Goal: Information Seeking & Learning: Check status

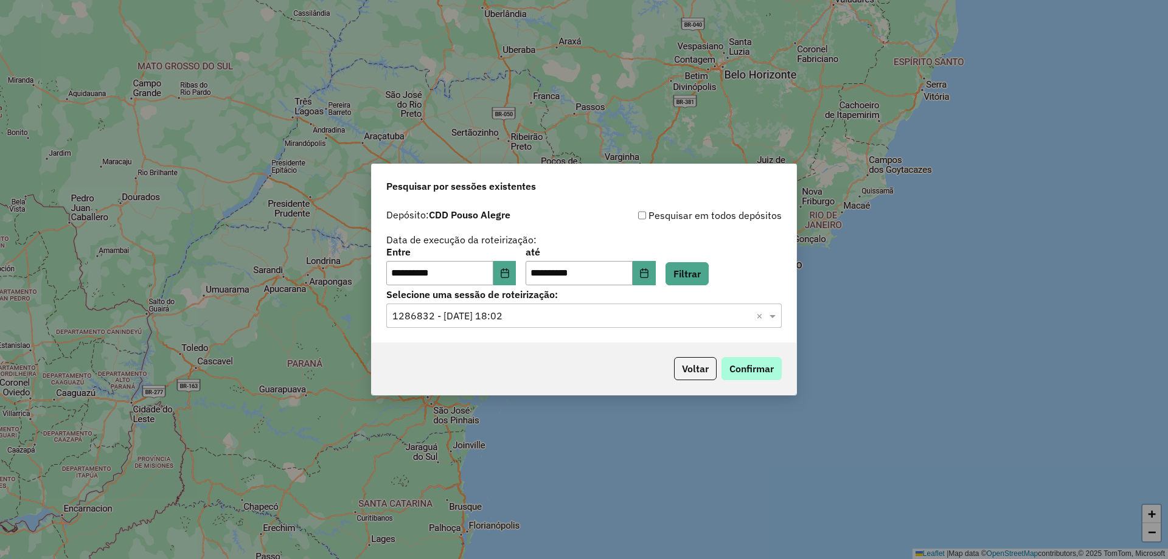
click at [748, 370] on button "Confirmar" at bounding box center [751, 368] width 60 height 23
click at [241, 400] on div "**********" at bounding box center [584, 279] width 1168 height 559
click at [436, 315] on input "text" at bounding box center [571, 316] width 359 height 15
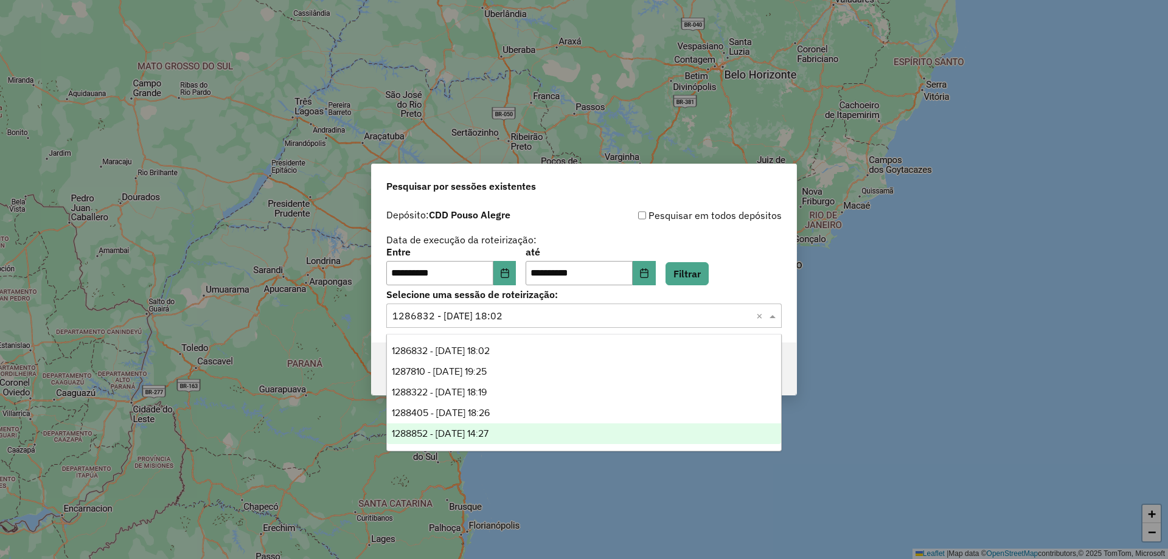
click at [528, 433] on div "1288852 - 06/10/2025 14:27" at bounding box center [584, 433] width 394 height 21
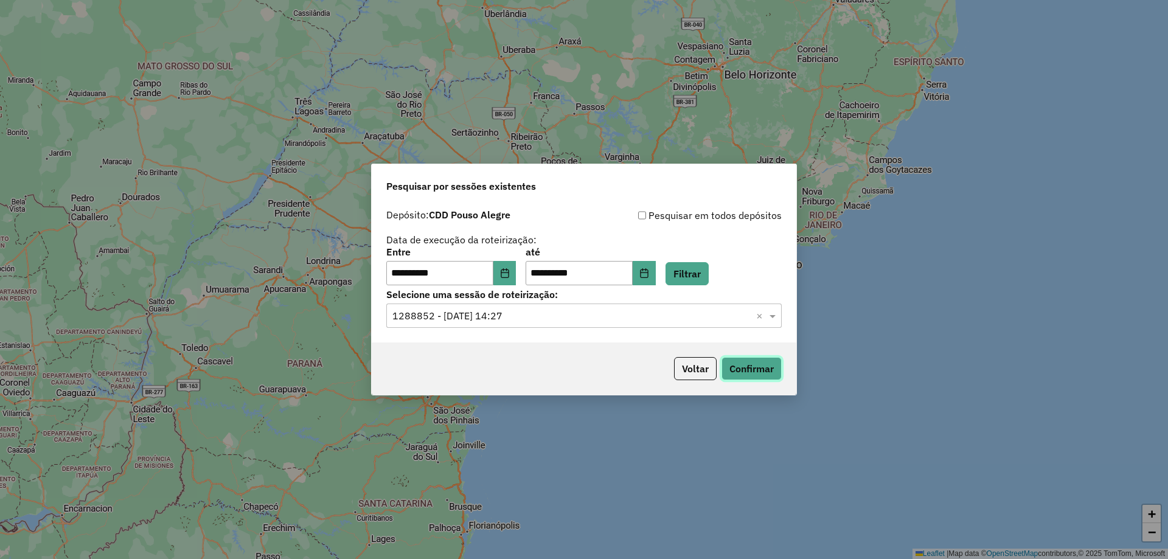
click at [745, 364] on button "Confirmar" at bounding box center [751, 368] width 60 height 23
click at [753, 367] on button "Confirmar" at bounding box center [751, 368] width 60 height 23
click at [538, 324] on div "Selecione uma sessão × 1288852 - 06/10/2025 14:27 ×" at bounding box center [583, 315] width 395 height 24
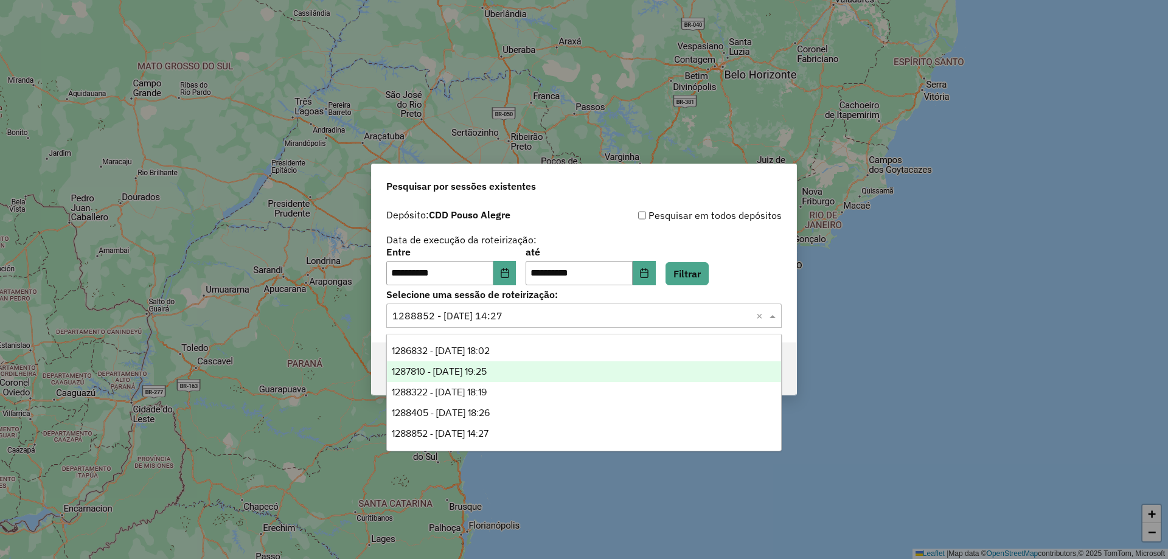
click at [473, 372] on span "1287810 - 03/10/2025 19:25" at bounding box center [439, 371] width 95 height 10
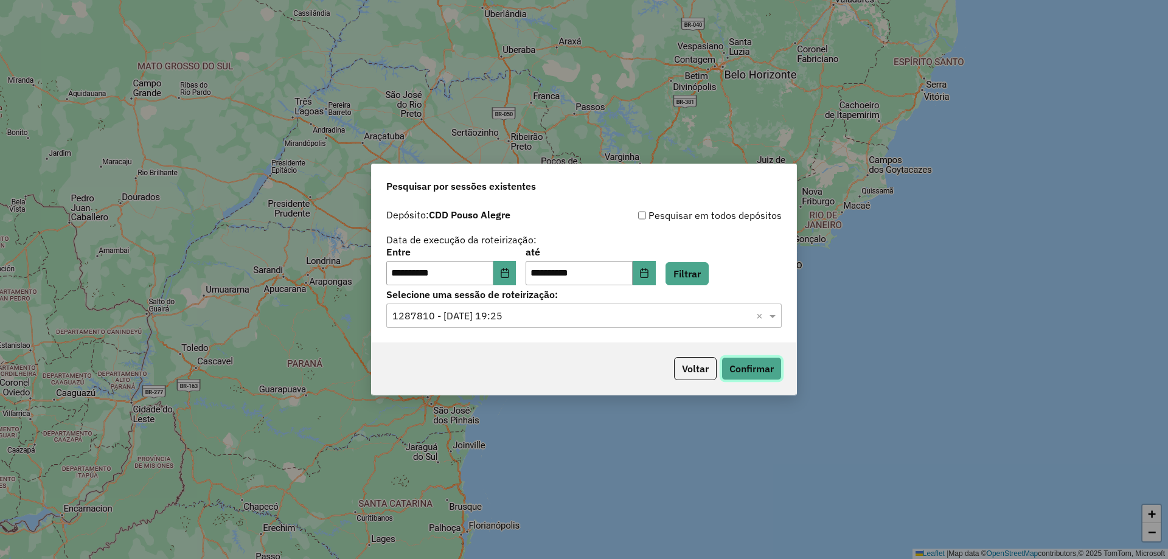
click at [746, 365] on button "Confirmar" at bounding box center [751, 368] width 60 height 23
click at [508, 310] on input "text" at bounding box center [571, 316] width 359 height 15
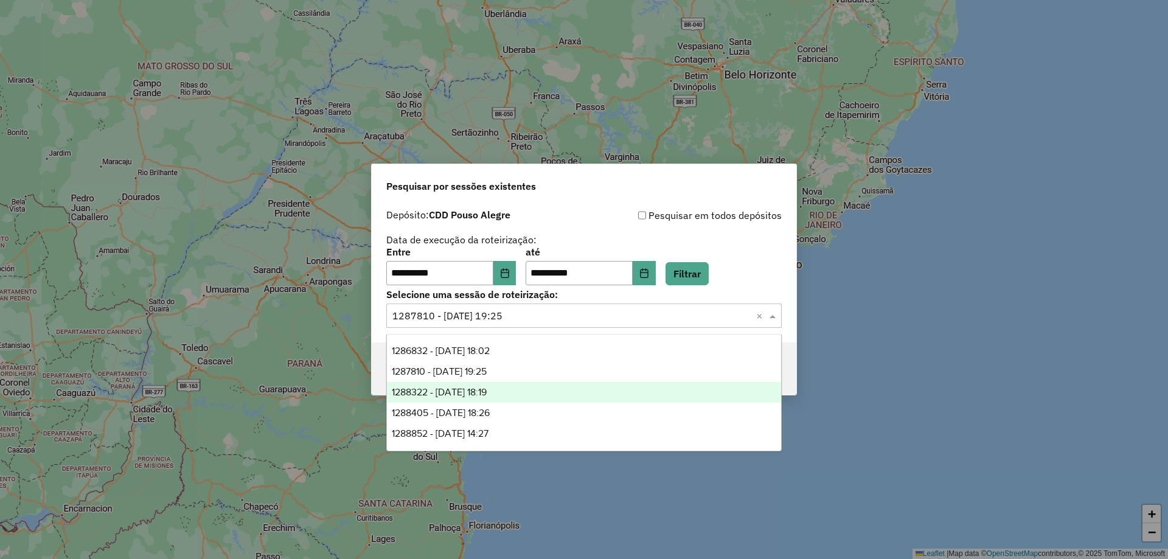
click at [487, 390] on span "1288322 - 04/10/2025 18:19" at bounding box center [439, 392] width 95 height 10
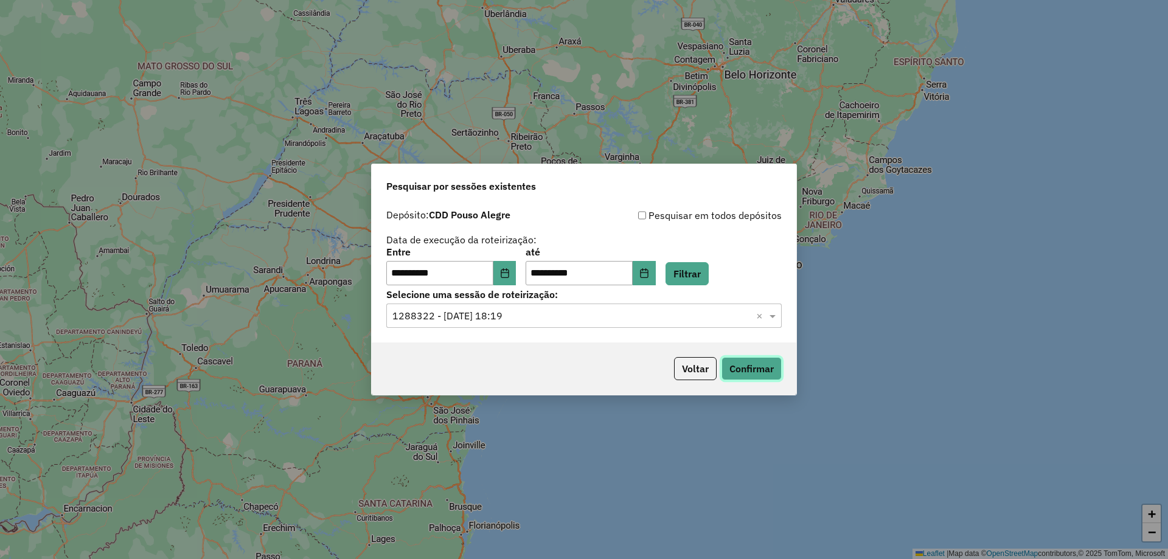
click at [746, 373] on button "Confirmar" at bounding box center [751, 368] width 60 height 23
click at [507, 314] on input "text" at bounding box center [571, 316] width 359 height 15
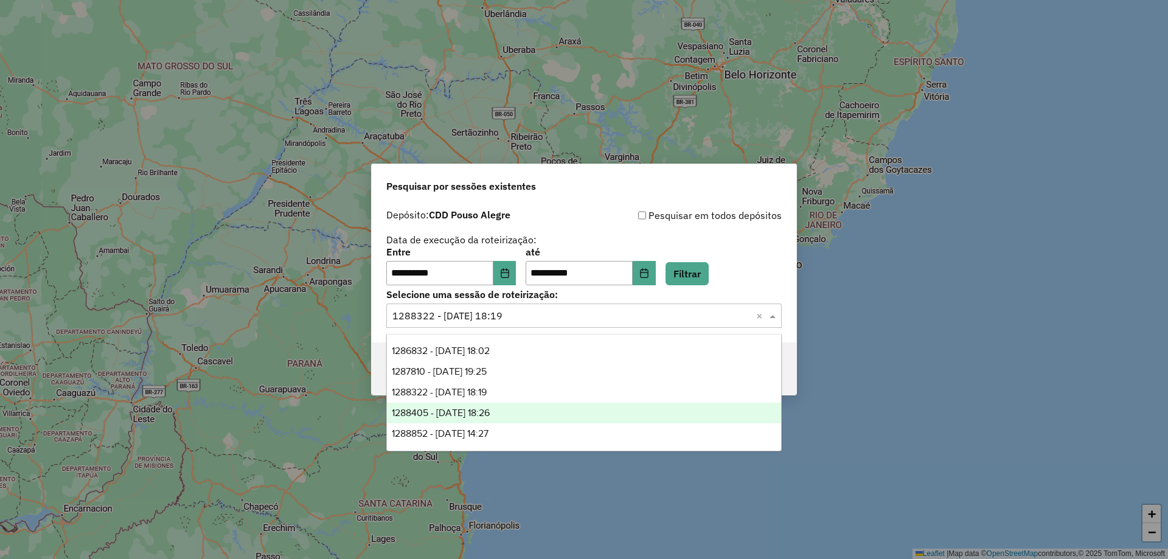
click at [553, 406] on div "1288405 - 04/10/2025 18:26" at bounding box center [584, 413] width 394 height 21
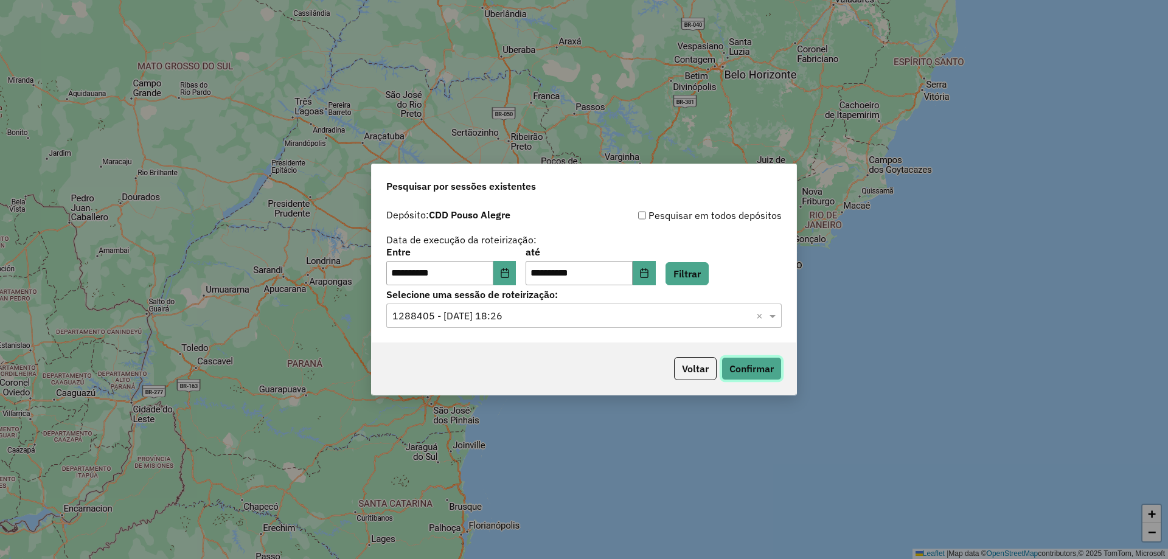
click at [747, 364] on button "Confirmar" at bounding box center [751, 368] width 60 height 23
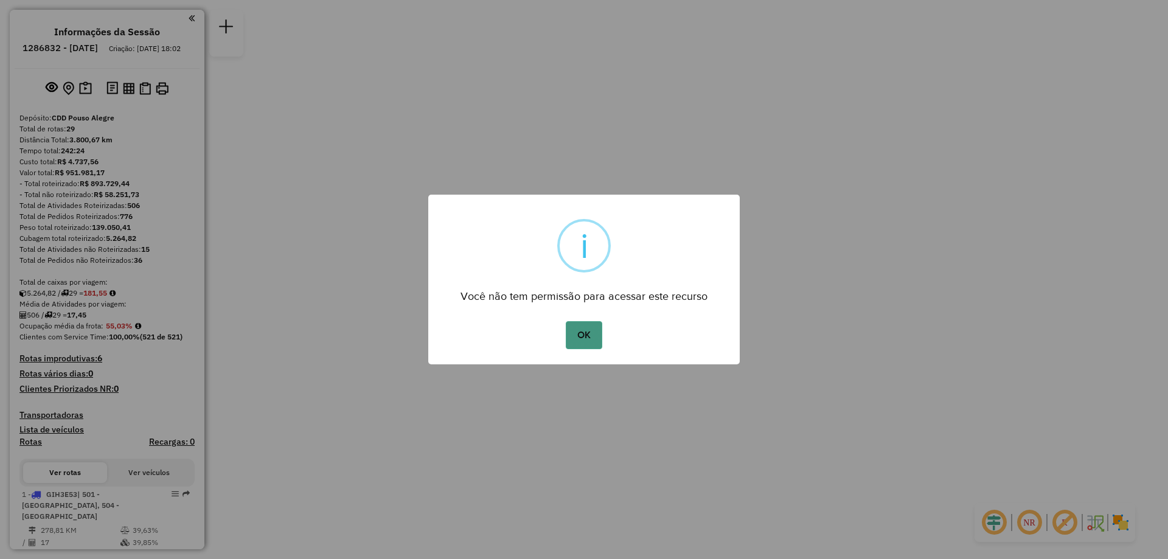
click at [580, 339] on button "OK" at bounding box center [584, 335] width 36 height 28
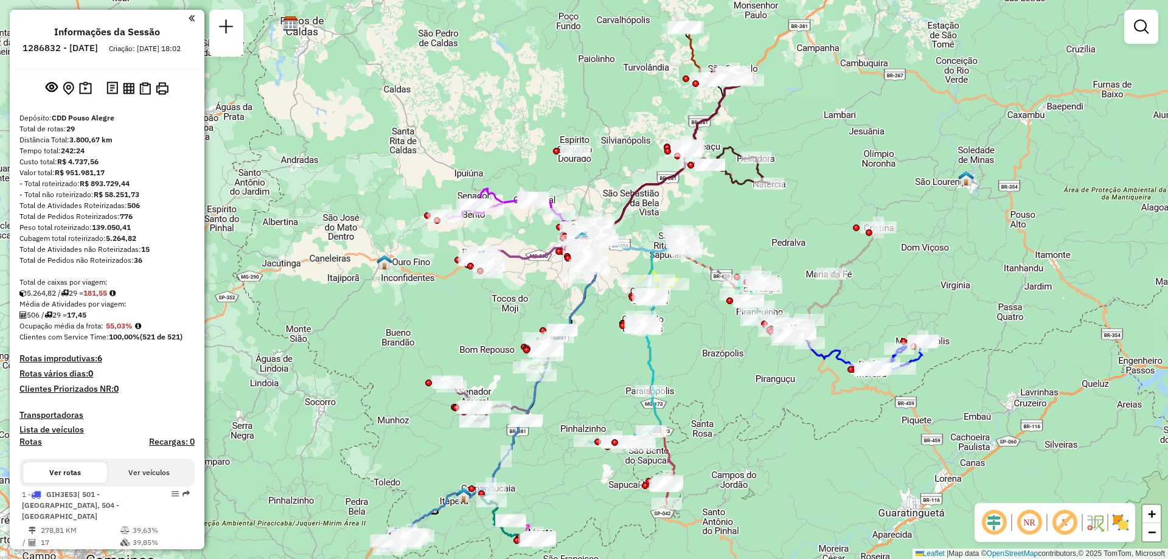
drag, startPoint x: 690, startPoint y: 428, endPoint x: 687, endPoint y: 386, distance: 42.1
click at [700, 411] on div "Janela de atendimento Grade de atendimento Capacidade Transportadoras Veículos …" at bounding box center [584, 279] width 1168 height 559
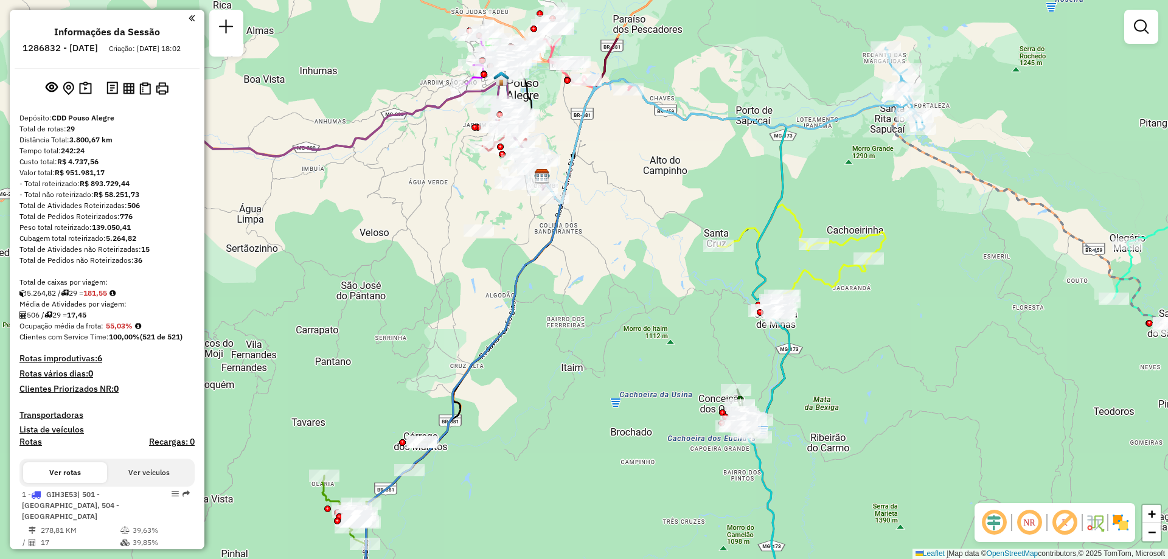
drag, startPoint x: 696, startPoint y: 267, endPoint x: 804, endPoint y: 361, distance: 143.5
click at [804, 361] on div "Janela de atendimento Grade de atendimento Capacidade Transportadoras Veículos …" at bounding box center [584, 279] width 1168 height 559
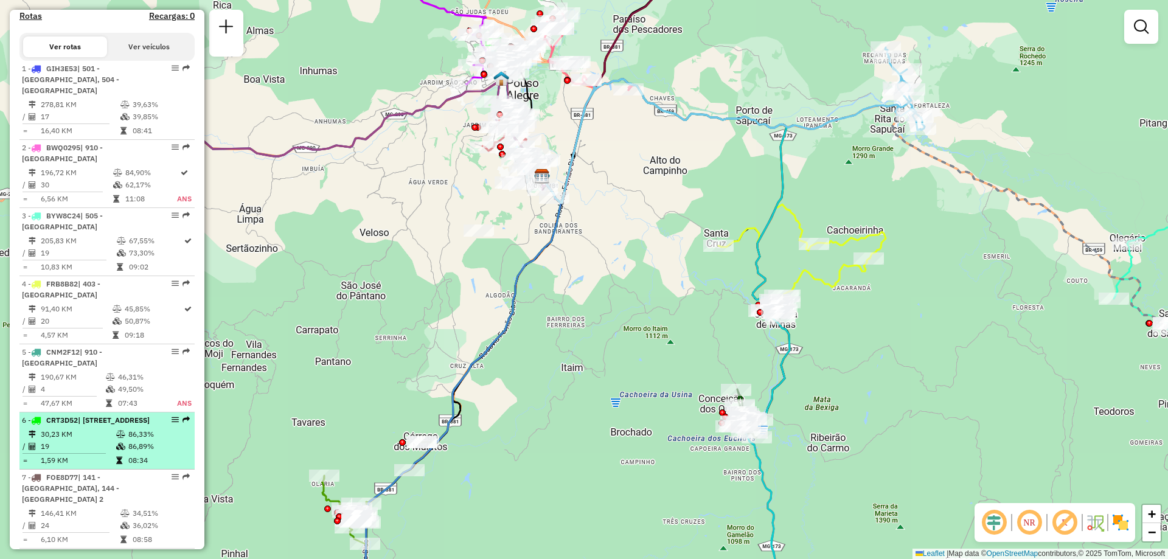
scroll to position [547, 0]
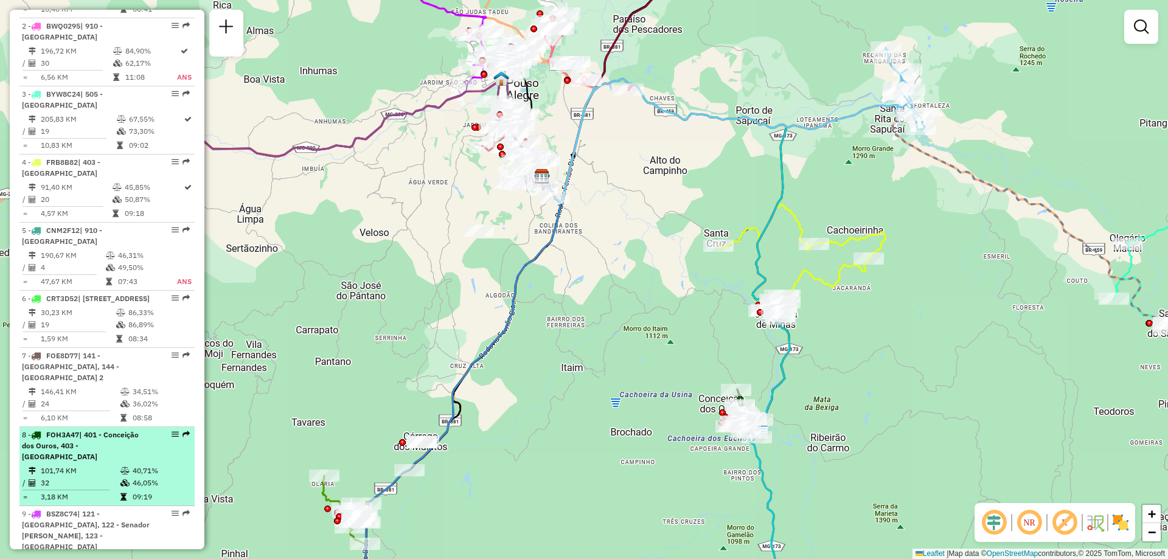
click at [144, 474] on td "40,71%" at bounding box center [161, 471] width 58 height 12
select select "**********"
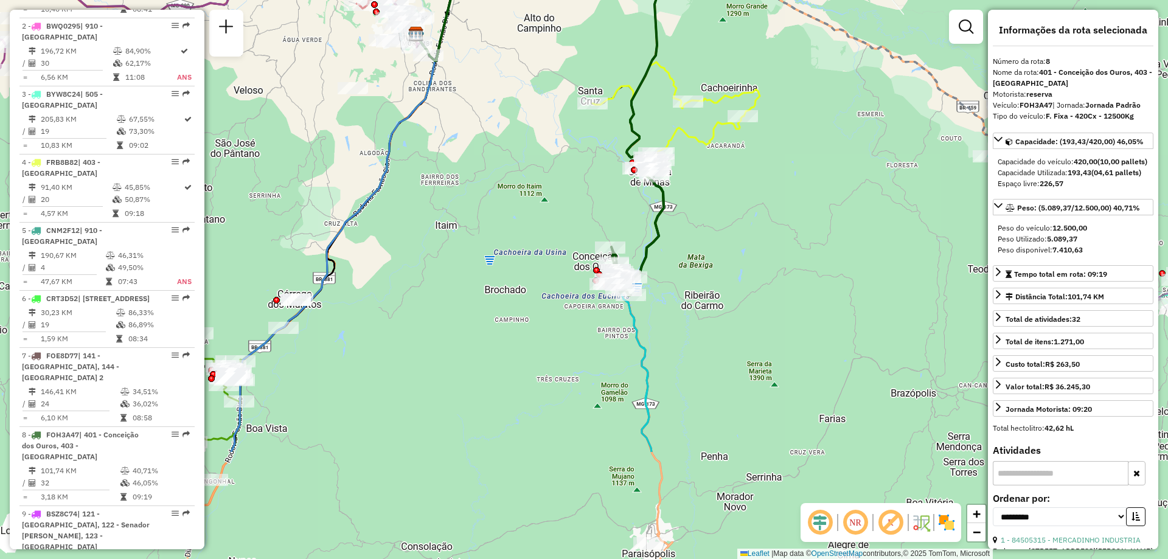
drag, startPoint x: 721, startPoint y: 478, endPoint x: 676, endPoint y: 315, distance: 168.9
click at [676, 315] on div "Janela de atendimento Grade de atendimento Capacidade Transportadoras Veículos …" at bounding box center [584, 279] width 1168 height 559
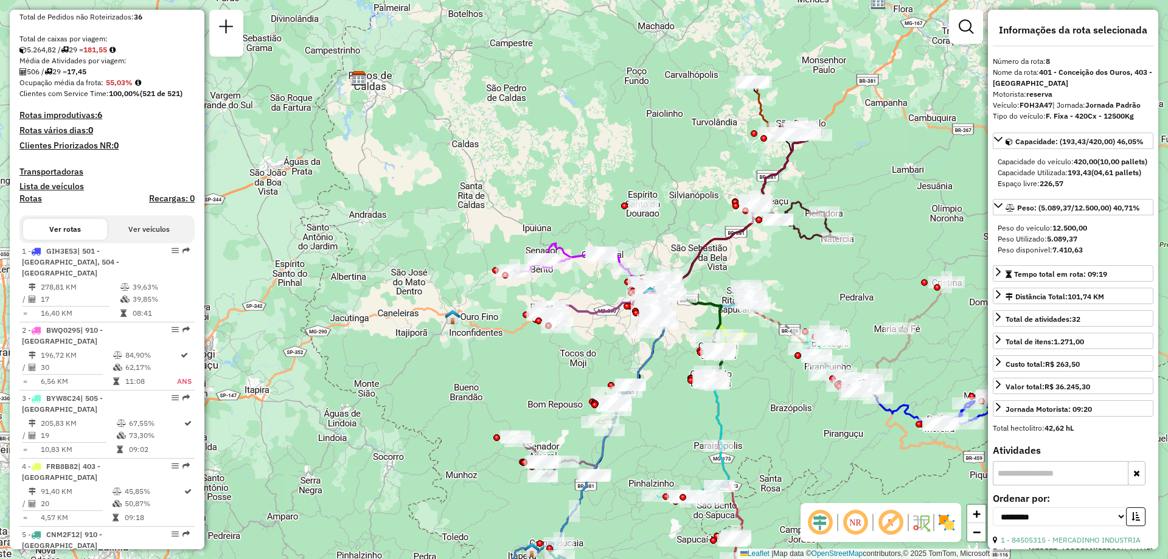
scroll to position [0, 0]
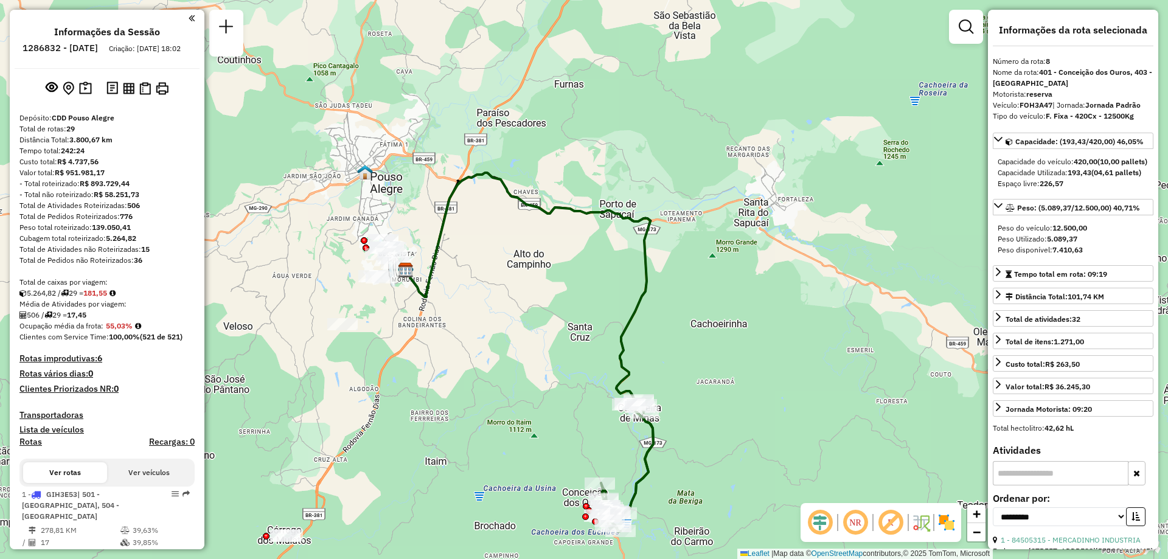
select select "**********"
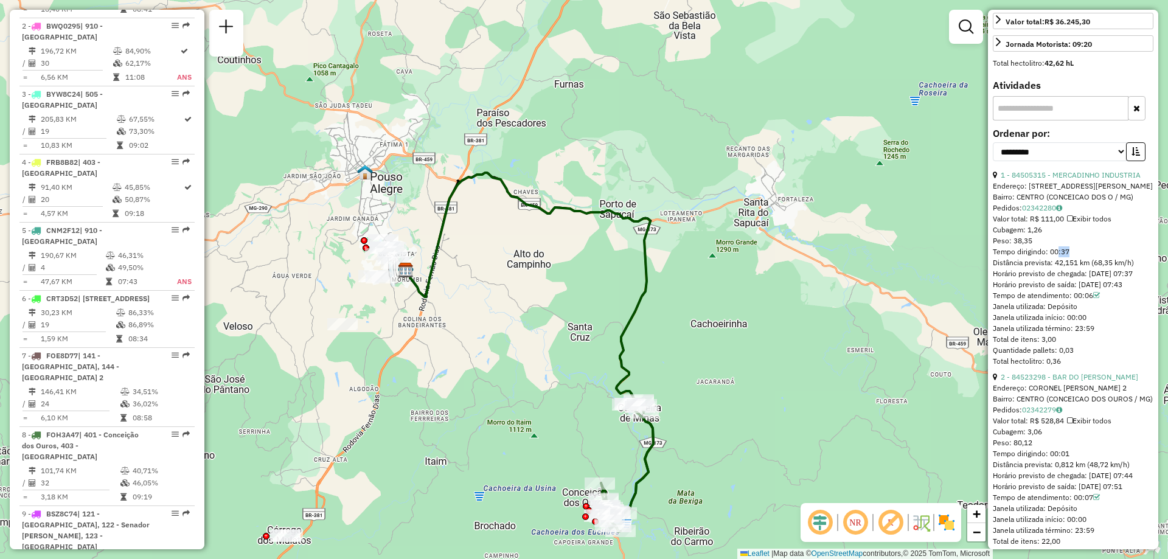
drag, startPoint x: 1053, startPoint y: 288, endPoint x: 1065, endPoint y: 288, distance: 11.6
click at [1065, 257] on div "Tempo dirigindo: 00:37" at bounding box center [1073, 251] width 161 height 11
click at [1086, 290] on div "Horário previsto de saída: 02/10/2025 07:43" at bounding box center [1073, 284] width 161 height 11
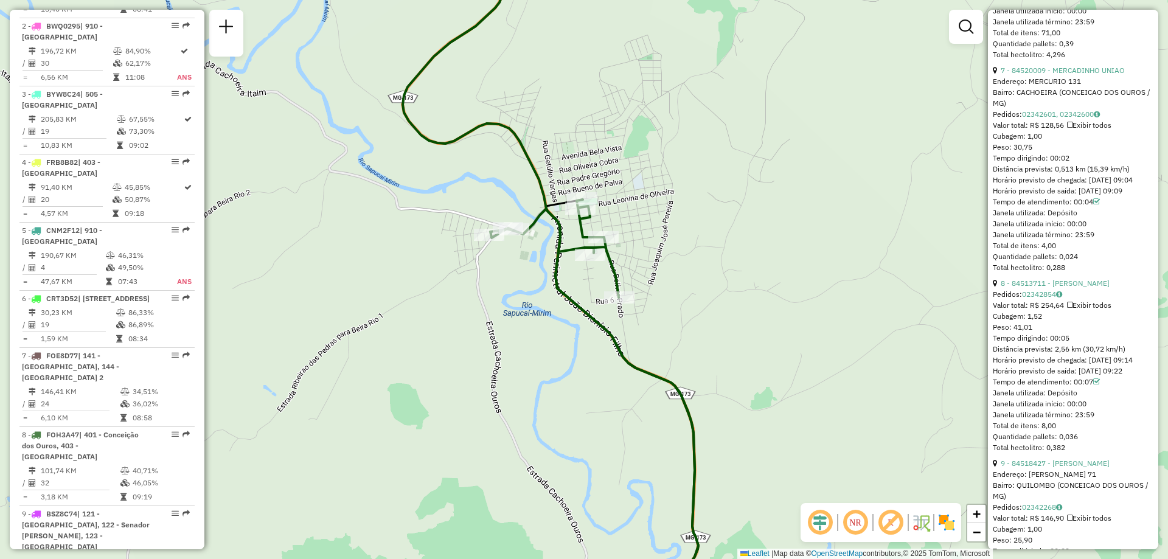
scroll to position [1764, 0]
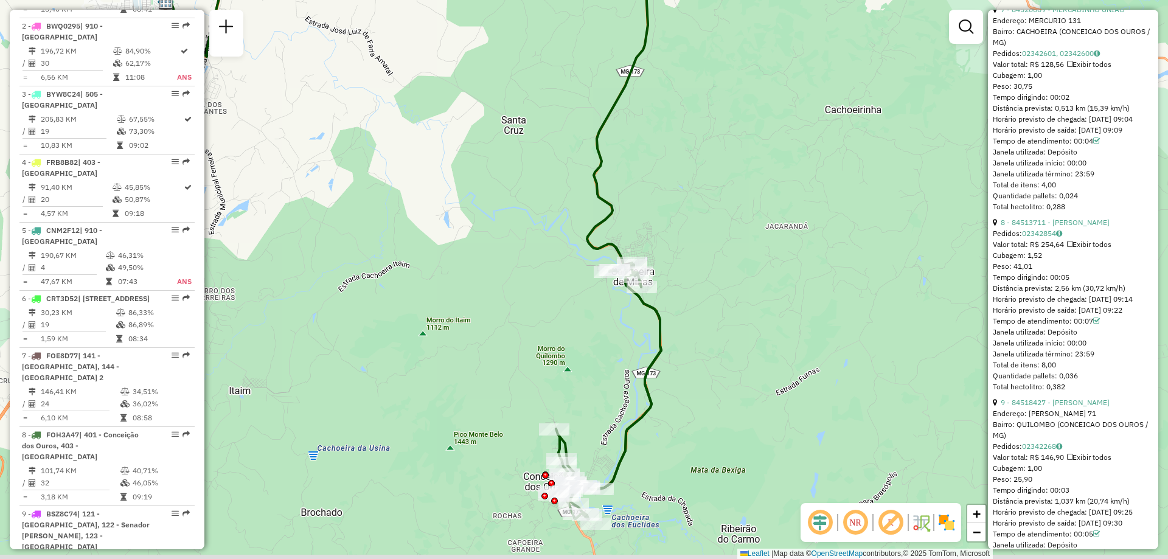
drag, startPoint x: 589, startPoint y: 460, endPoint x: 557, endPoint y: 340, distance: 124.7
click at [561, 352] on div "Janela de atendimento Grade de atendimento Capacidade Transportadoras Veículos …" at bounding box center [584, 279] width 1168 height 559
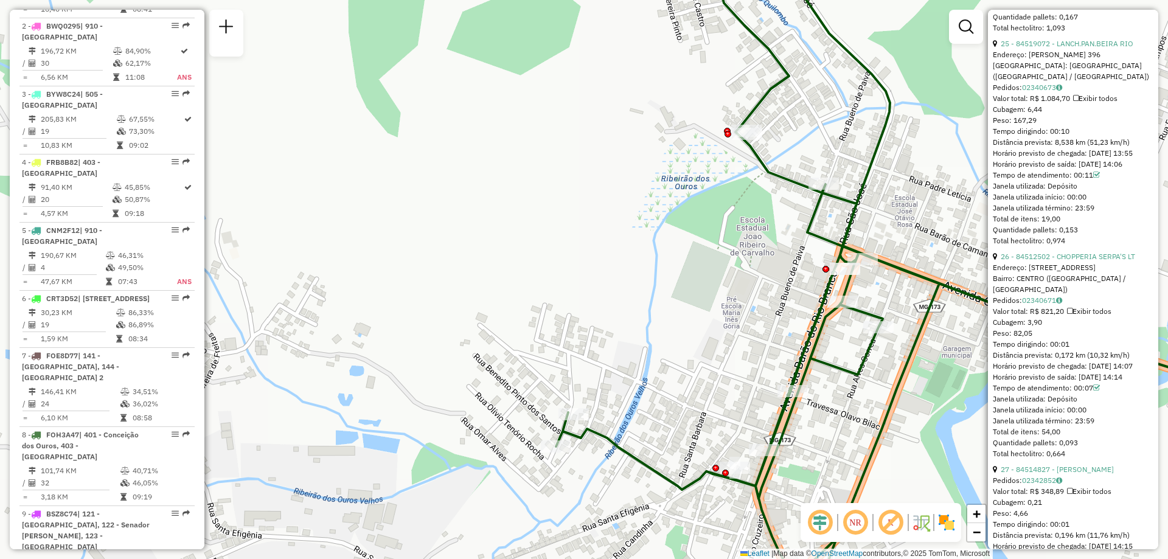
scroll to position [5595, 0]
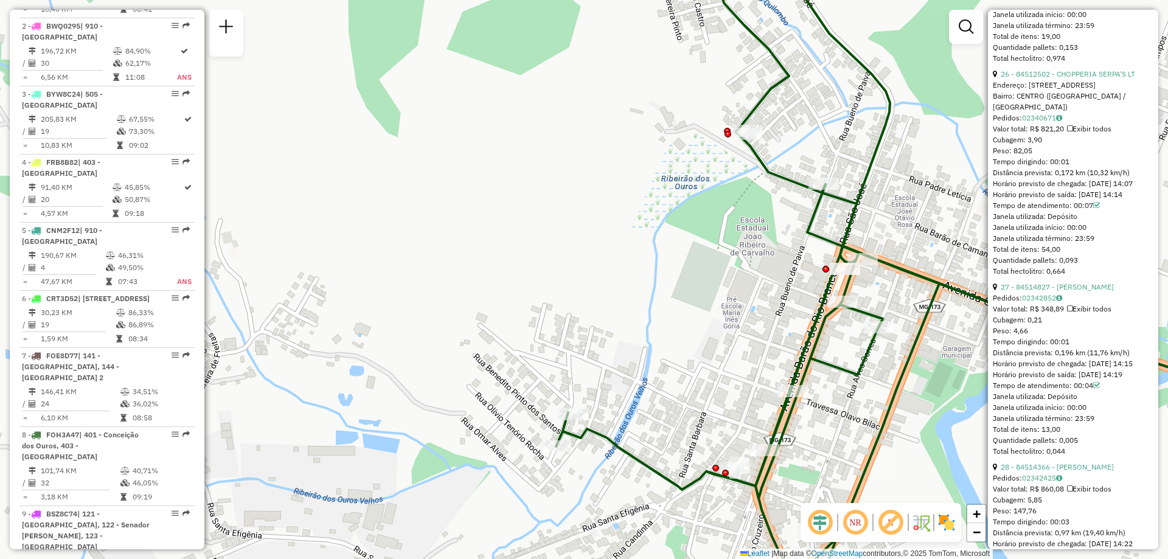
drag, startPoint x: 1061, startPoint y: 310, endPoint x: 1074, endPoint y: 316, distance: 15.0
click at [1094, 42] on div "Total de itens: 19,00" at bounding box center [1073, 36] width 161 height 11
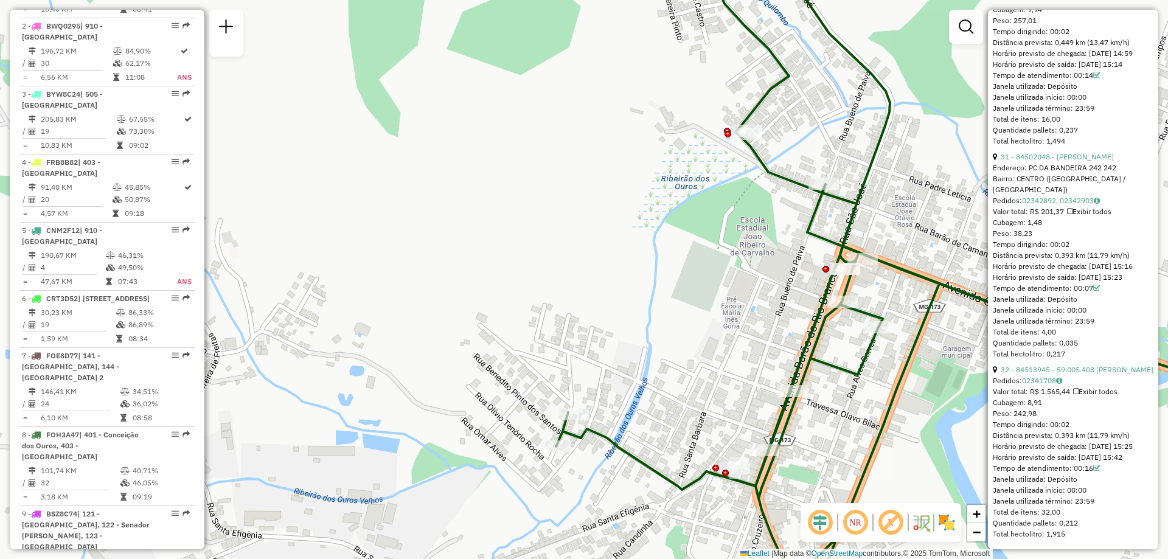
scroll to position [6949, 0]
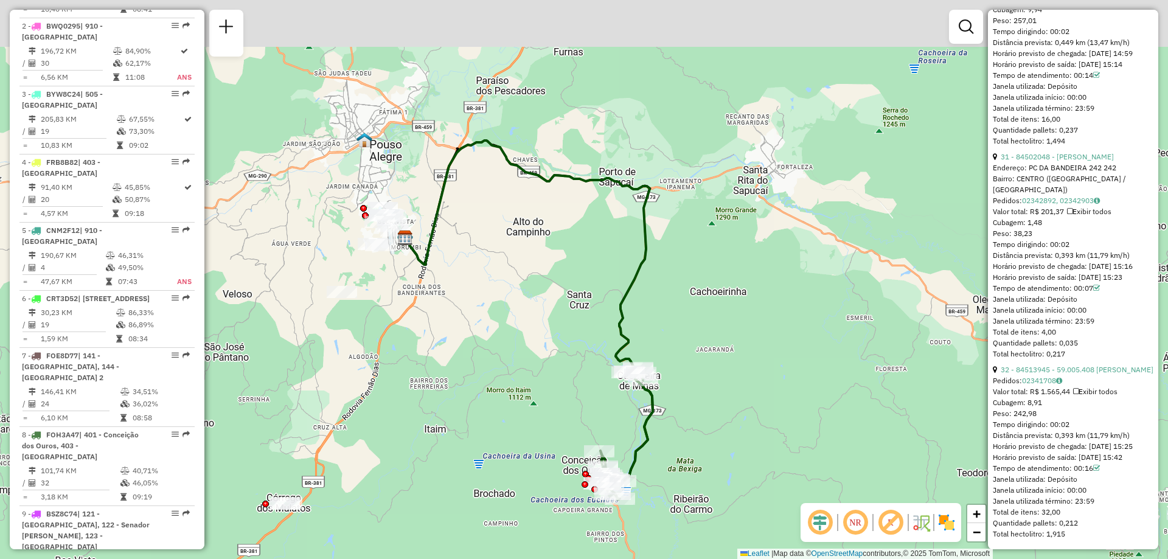
drag, startPoint x: 891, startPoint y: 423, endPoint x: 646, endPoint y: 516, distance: 262.4
click at [646, 516] on div "Janela de atendimento Grade de atendimento Capacidade Transportadoras Veículos …" at bounding box center [584, 279] width 1168 height 559
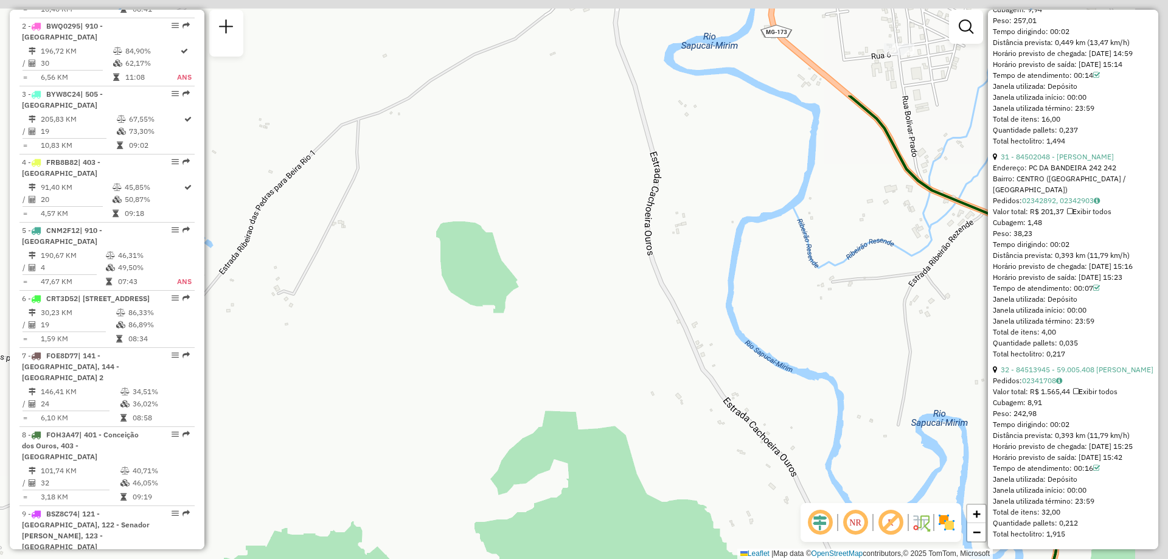
drag, startPoint x: 680, startPoint y: 319, endPoint x: 539, endPoint y: 536, distance: 258.4
click at [539, 536] on div "Janela de atendimento Grade de atendimento Capacidade Transportadoras Veículos …" at bounding box center [584, 279] width 1168 height 559
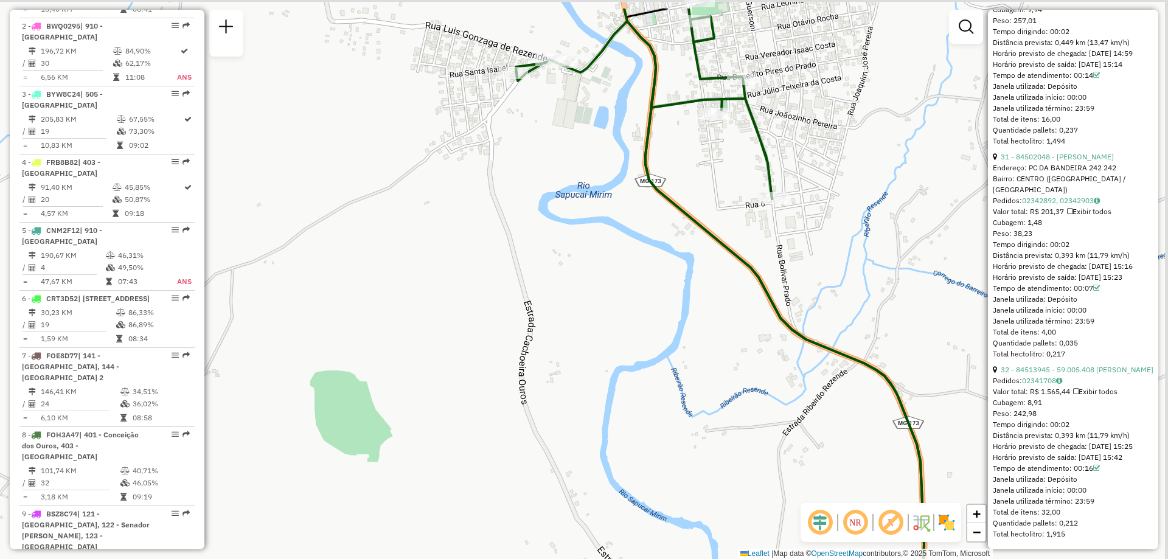
drag, startPoint x: 783, startPoint y: 337, endPoint x: 747, endPoint y: 390, distance: 64.8
click at [747, 390] on div "Janela de atendimento Grade de atendimento Capacidade Transportadoras Veículos …" at bounding box center [584, 279] width 1168 height 559
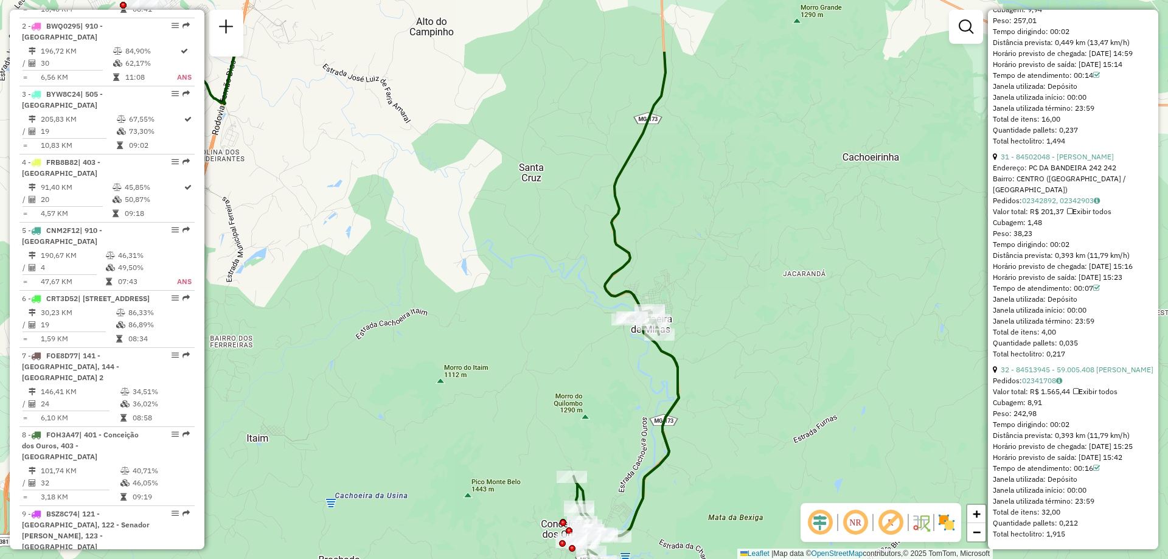
drag, startPoint x: 676, startPoint y: 266, endPoint x: 642, endPoint y: 351, distance: 91.4
click at [642, 351] on div "Janela de atendimento Grade de atendimento Capacidade Transportadoras Veículos …" at bounding box center [584, 279] width 1168 height 559
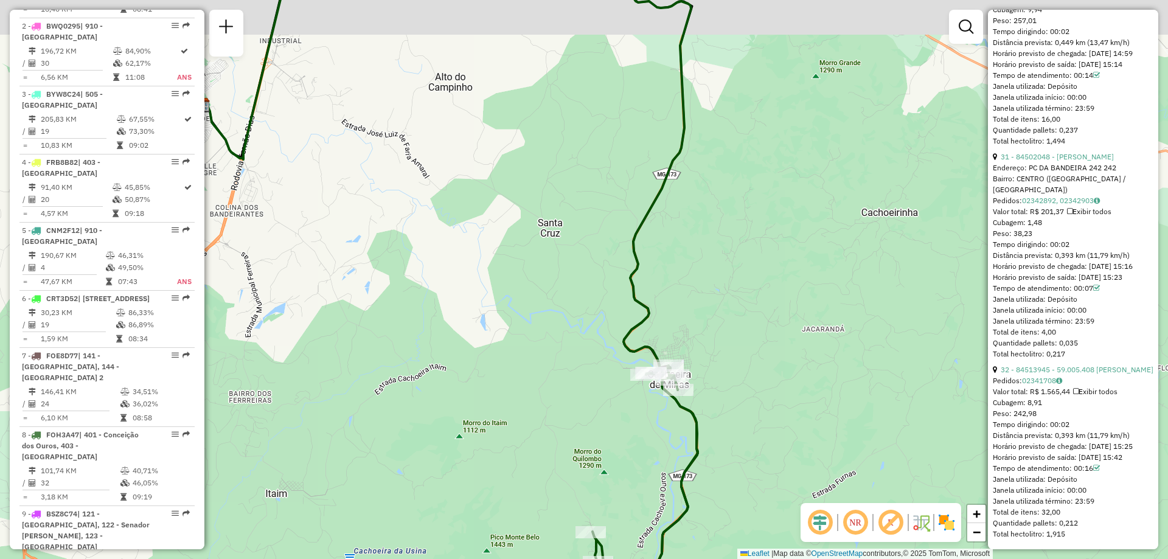
drag, startPoint x: 584, startPoint y: 210, endPoint x: 617, endPoint y: 289, distance: 85.4
click at [617, 289] on div "Janela de atendimento Grade de atendimento Capacidade Transportadoras Veículos …" at bounding box center [584, 279] width 1168 height 559
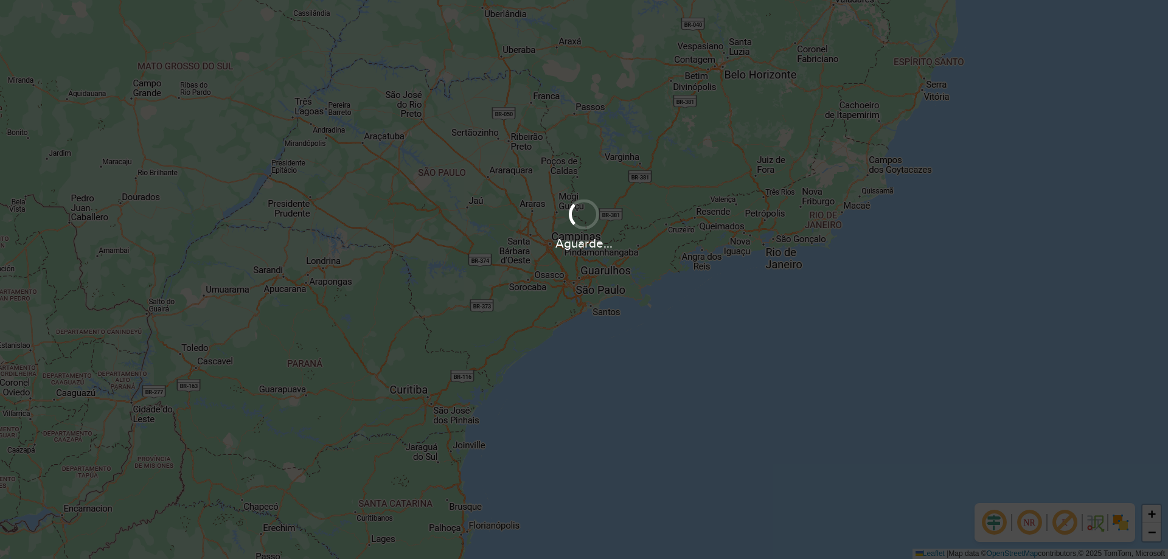
click at [523, 219] on div "Aguarde..." at bounding box center [584, 224] width 1168 height 58
click at [622, 272] on div "Aguarde..." at bounding box center [584, 279] width 1168 height 559
click at [592, 347] on div "Aguarde..." at bounding box center [584, 279] width 1168 height 559
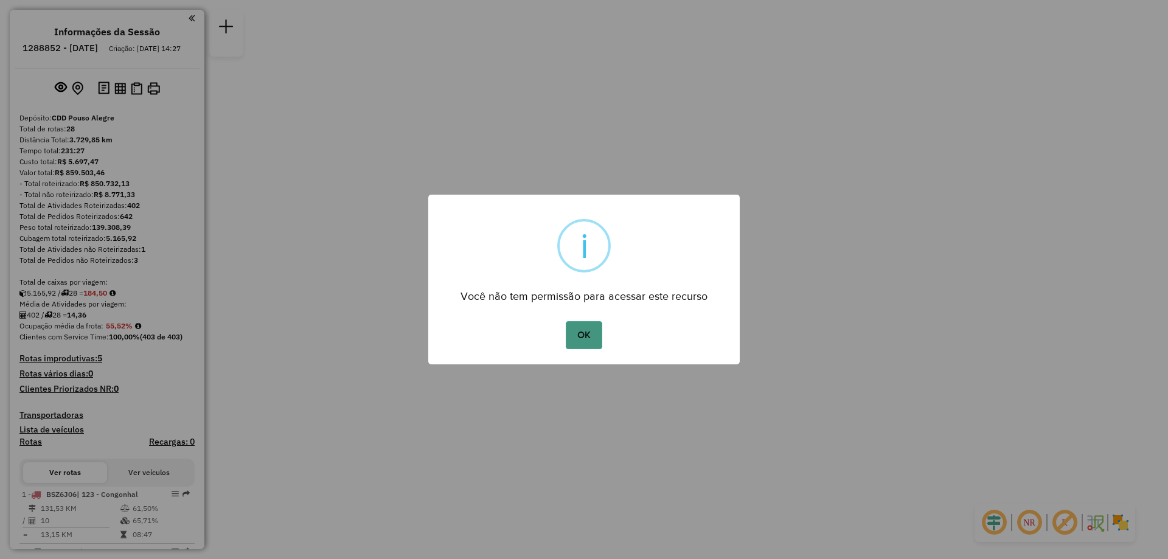
click at [592, 341] on button "OK" at bounding box center [584, 335] width 36 height 28
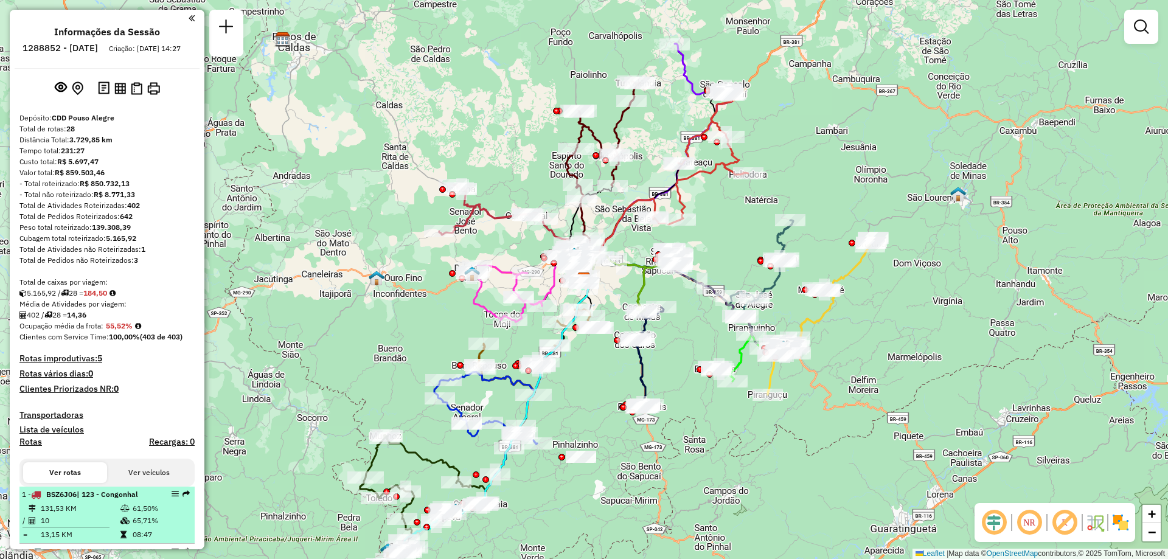
scroll to position [243, 0]
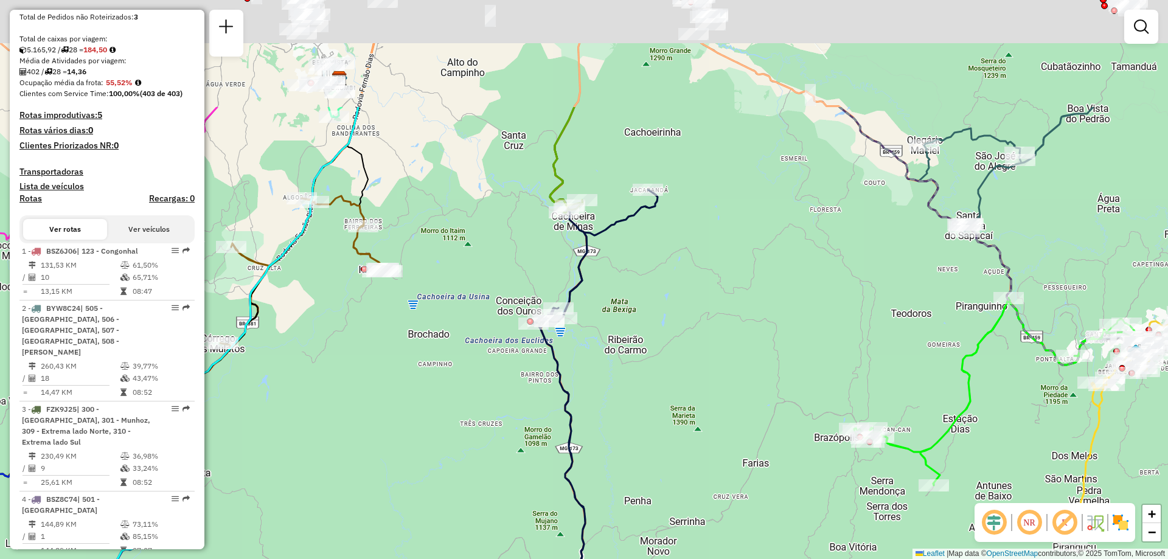
drag, startPoint x: 655, startPoint y: 299, endPoint x: 743, endPoint y: 441, distance: 167.1
click at [743, 441] on div "Janela de atendimento Grade de atendimento Capacidade Transportadoras Veículos …" at bounding box center [584, 279] width 1168 height 559
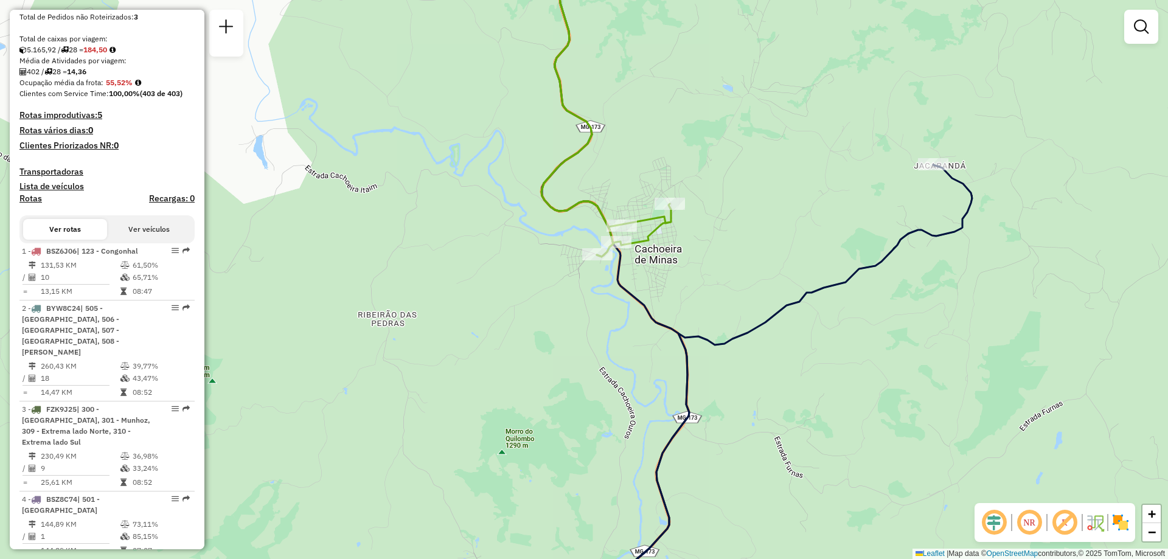
click at [644, 238] on icon at bounding box center [606, 100] width 130 height 313
select select "**********"
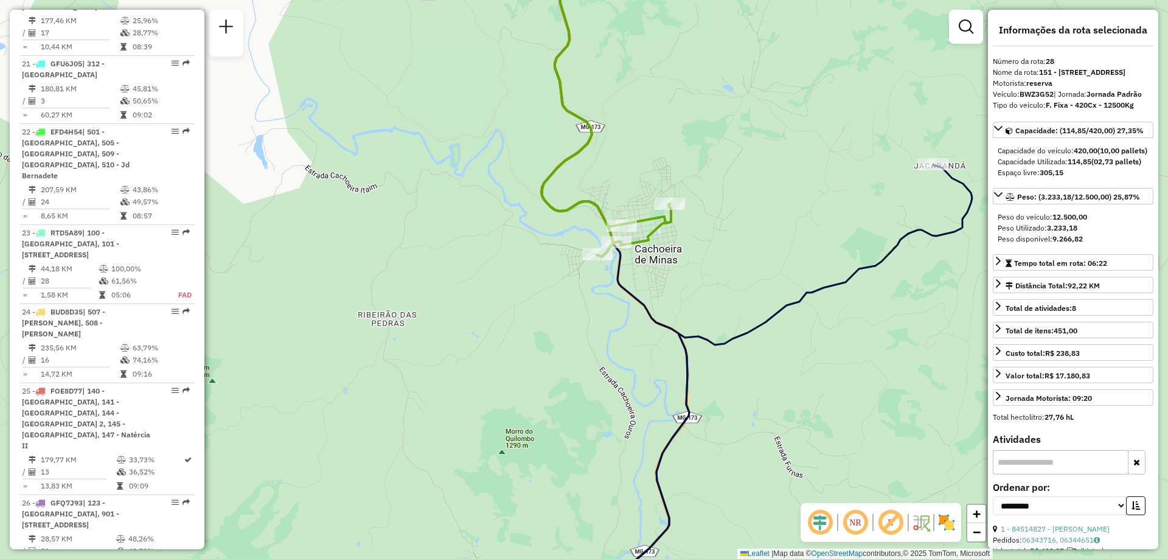
scroll to position [2254, 0]
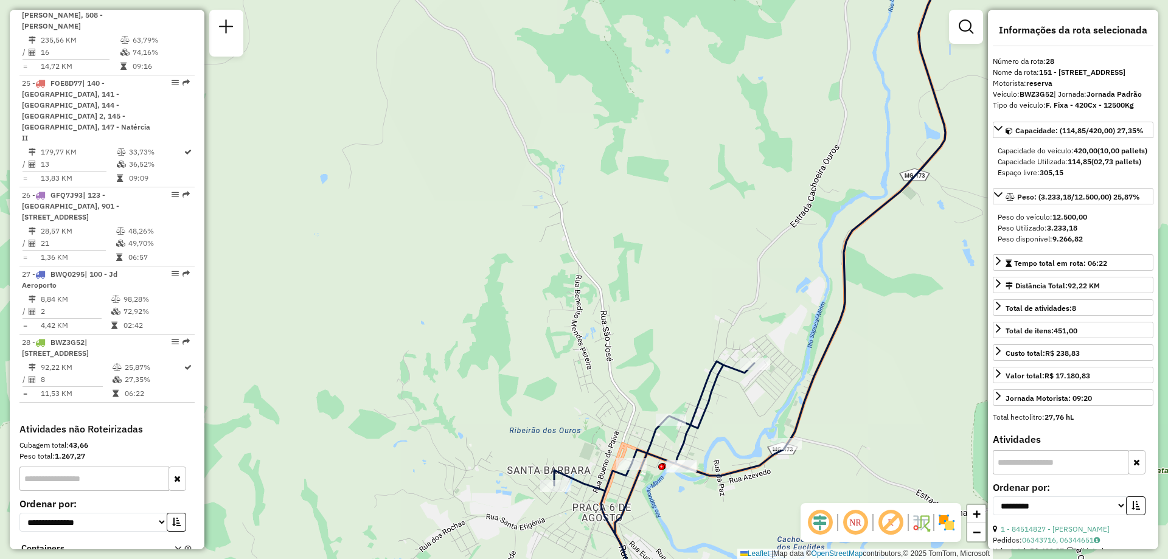
drag, startPoint x: 732, startPoint y: 448, endPoint x: 849, endPoint y: 196, distance: 278.1
click at [849, 196] on div "Janela de atendimento Grade de atendimento Capacidade Transportadoras Veículos …" at bounding box center [584, 279] width 1168 height 559
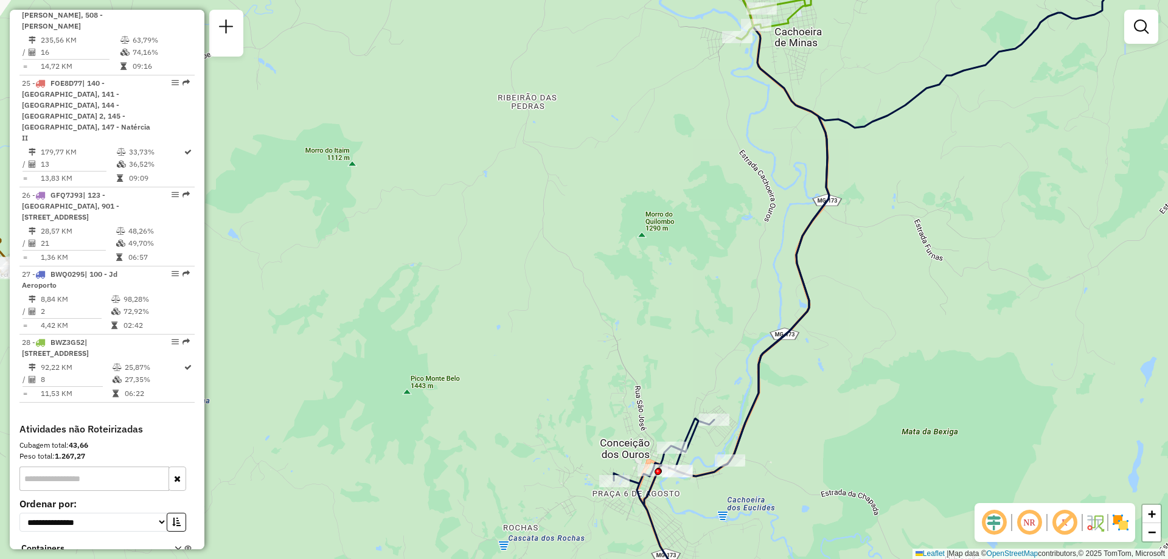
click at [645, 510] on icon at bounding box center [863, 281] width 498 height 667
select select "**********"
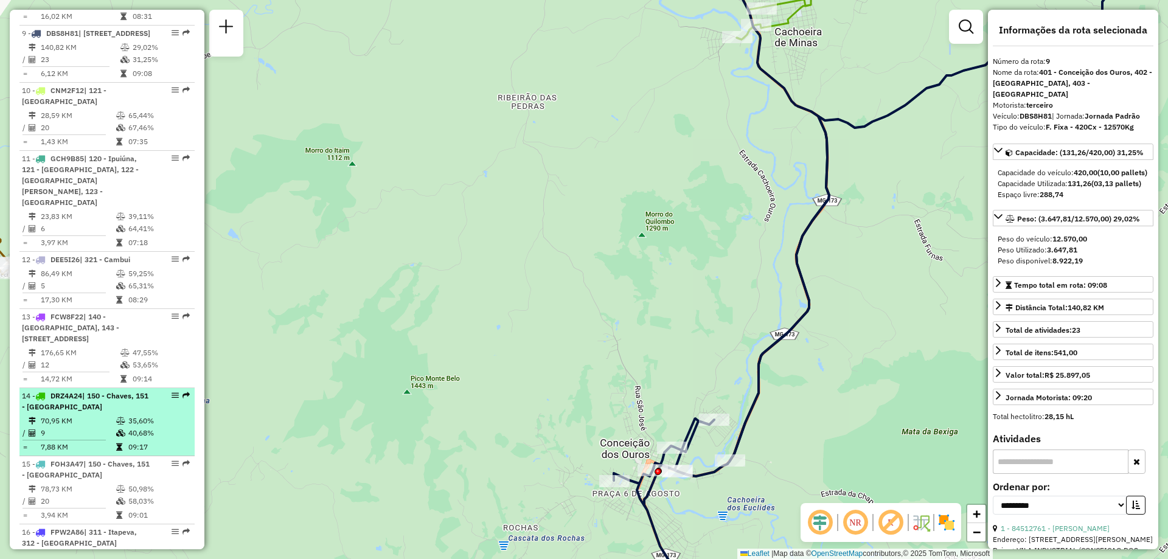
scroll to position [872, 0]
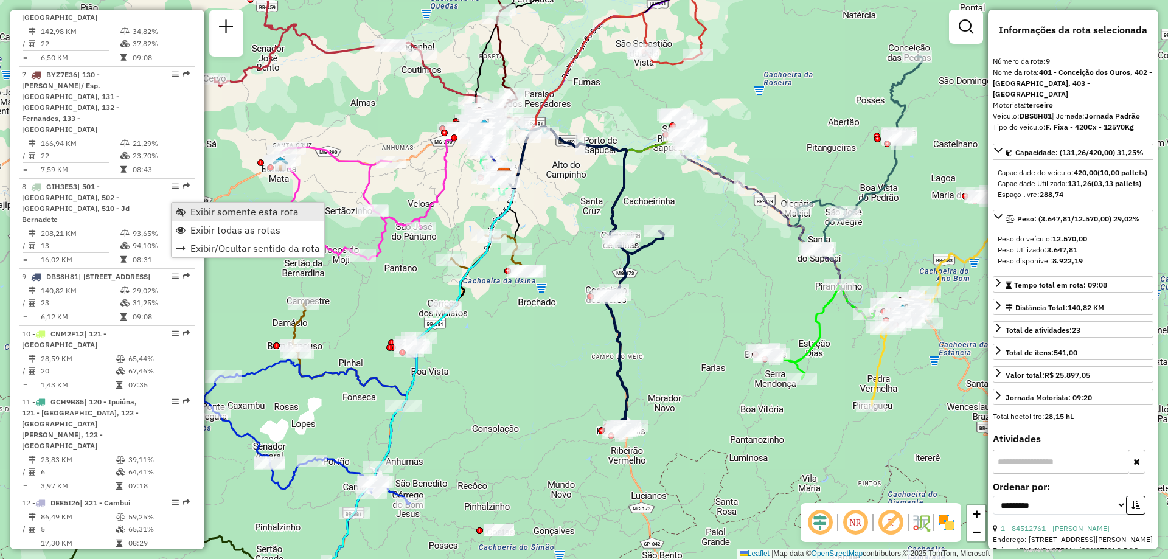
click at [285, 214] on span "Exibir somente esta rota" at bounding box center [244, 212] width 108 height 10
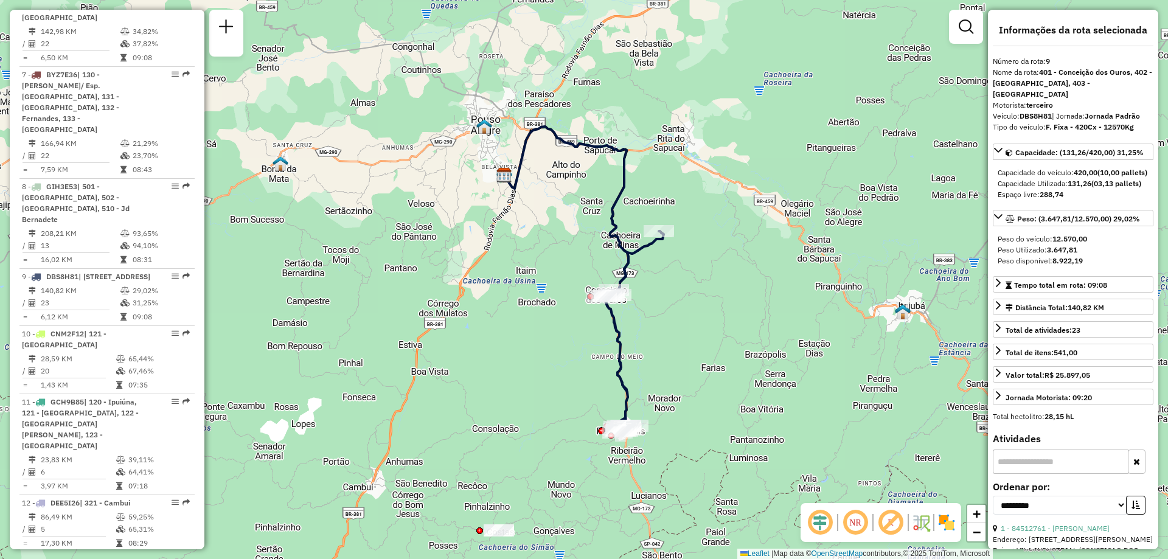
scroll to position [304, 0]
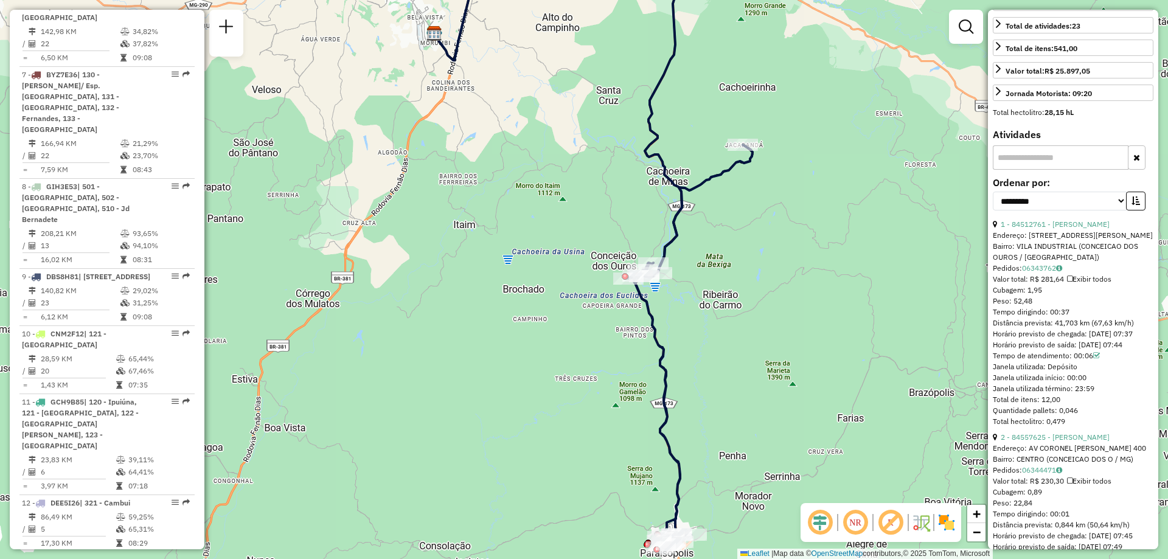
drag, startPoint x: 630, startPoint y: 216, endPoint x: 713, endPoint y: 243, distance: 87.5
click at [713, 243] on div "Janela de atendimento Grade de atendimento Capacidade Transportadoras Veículos …" at bounding box center [584, 279] width 1168 height 559
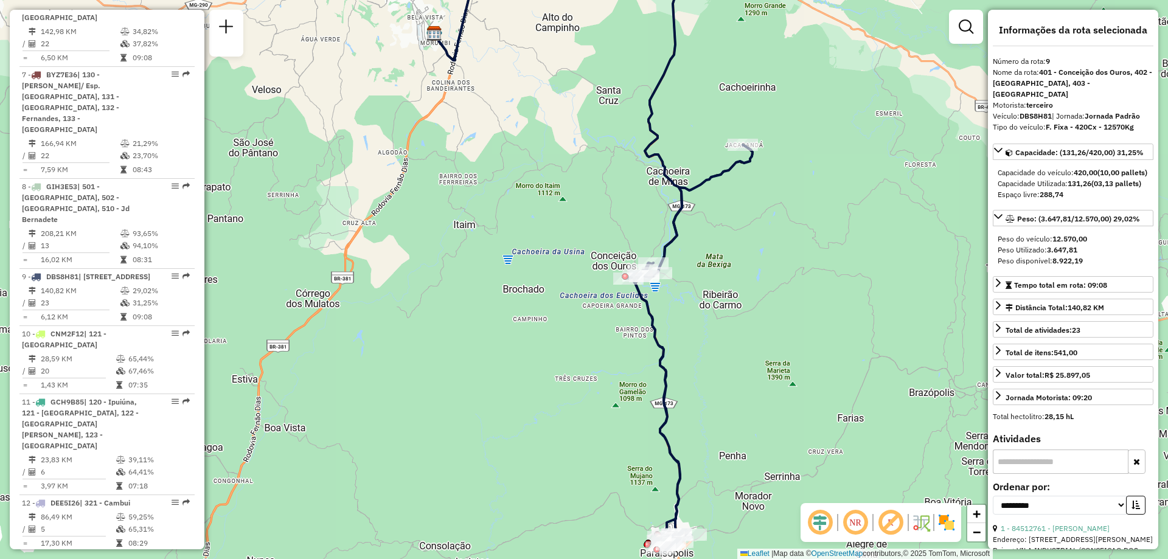
scroll to position [182, 0]
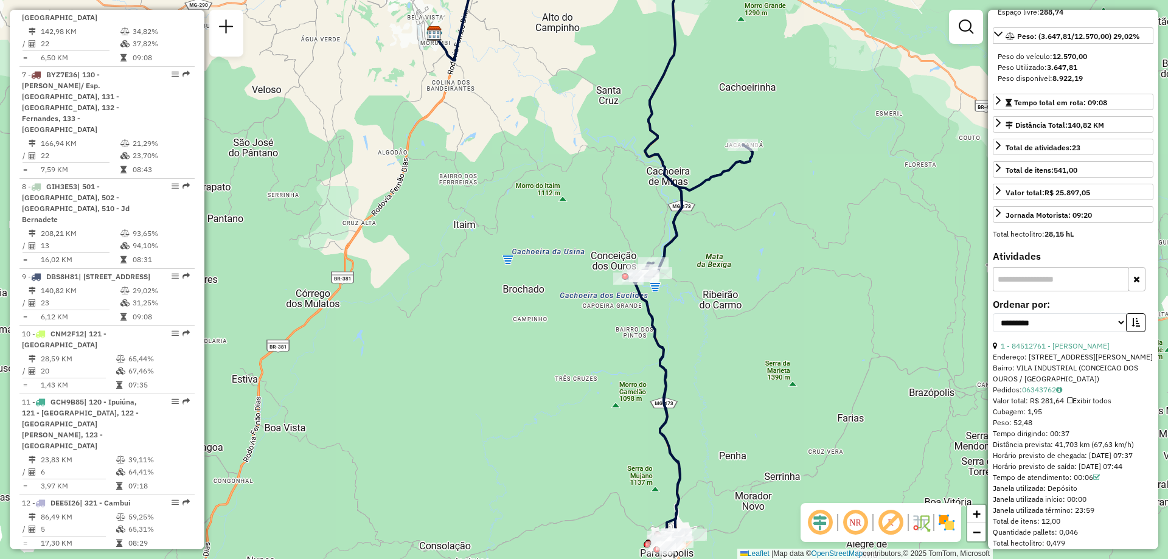
click at [1066, 439] on div "Tempo dirigindo: 00:37" at bounding box center [1073, 433] width 161 height 11
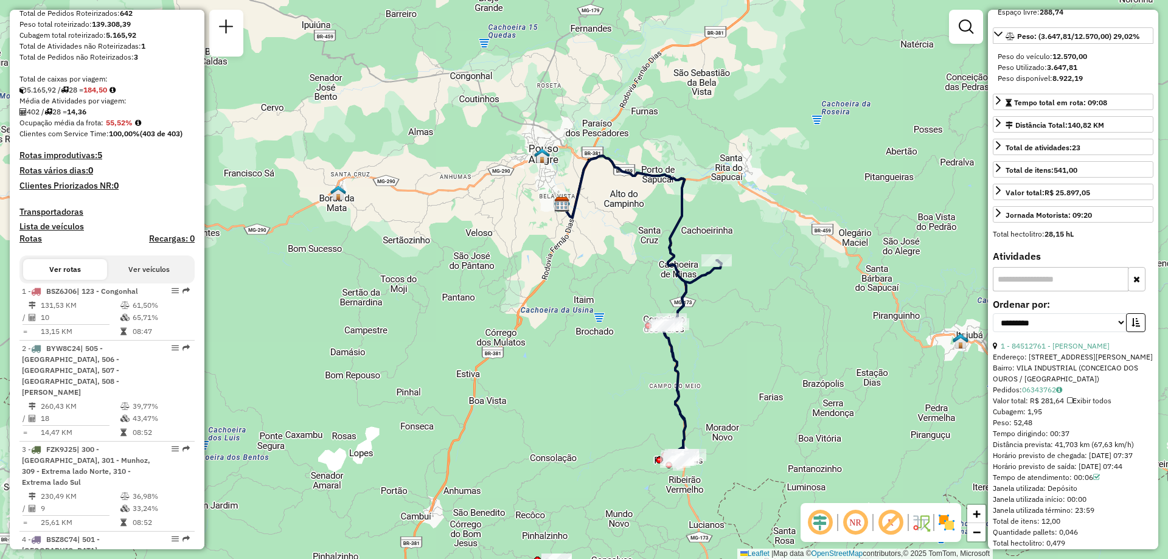
scroll to position [0, 0]
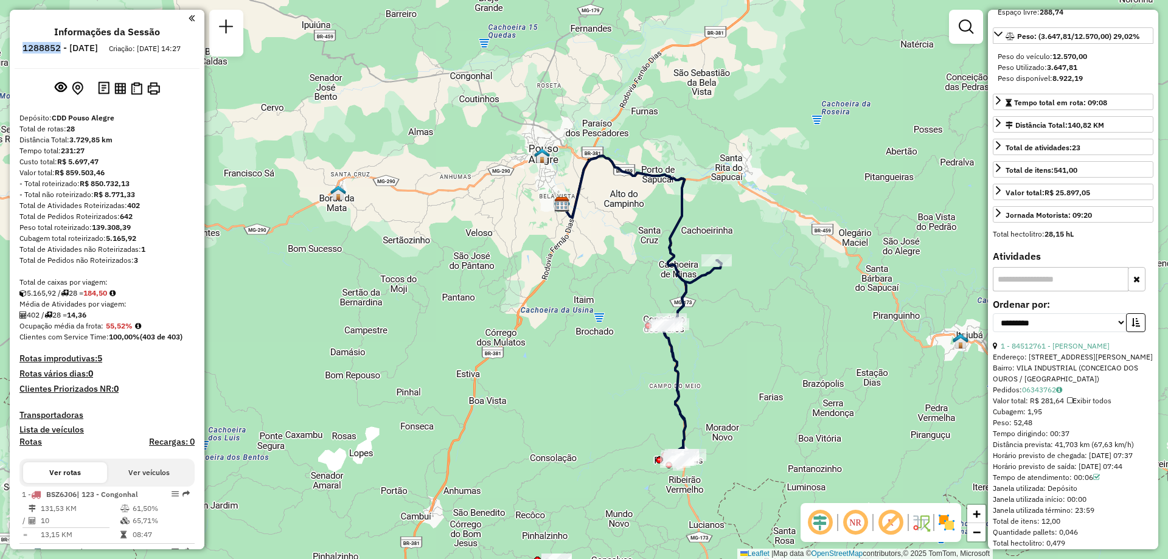
drag, startPoint x: 54, startPoint y: 46, endPoint x: 94, endPoint y: 50, distance: 40.4
click at [94, 50] on li "1288852 - 06/10/2025" at bounding box center [59, 51] width 81 height 16
copy h6 "1288852"
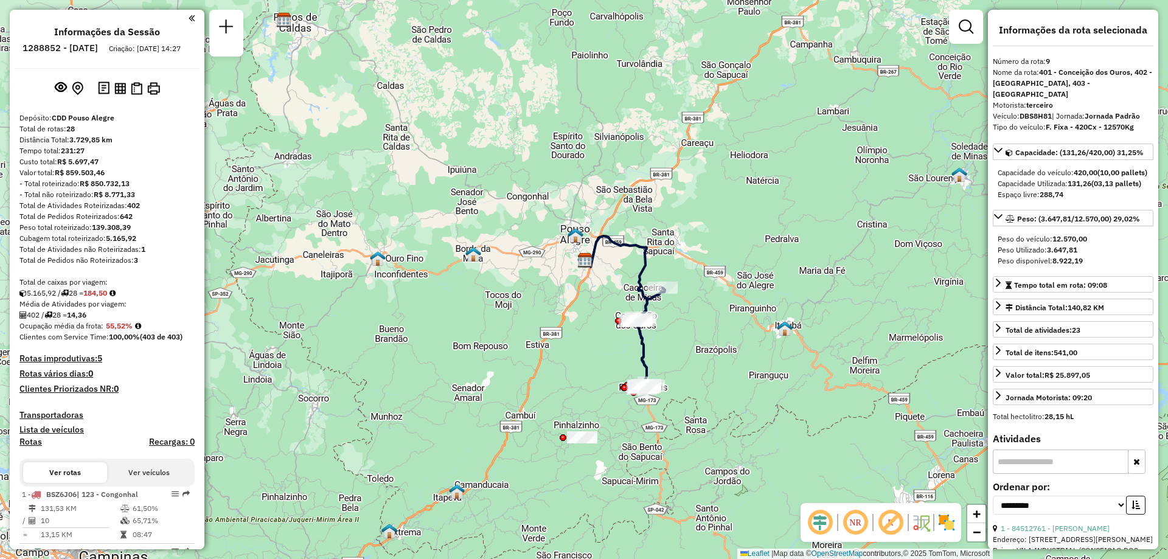
click at [1050, 78] on div "Nome da rota: 401 - Conceição dos Ouros, 402 - Paraisópolis, 403 - Santa Cruz" at bounding box center [1073, 83] width 161 height 33
click at [1049, 71] on strong "401 - Conceição dos Ouros, 402 - Paraisópolis, 403 - Santa Cruz" at bounding box center [1072, 83] width 159 height 31
click at [1045, 73] on strong "401 - Conceição dos Ouros, 402 - Paraisópolis, 403 - Santa Cruz" at bounding box center [1072, 83] width 159 height 31
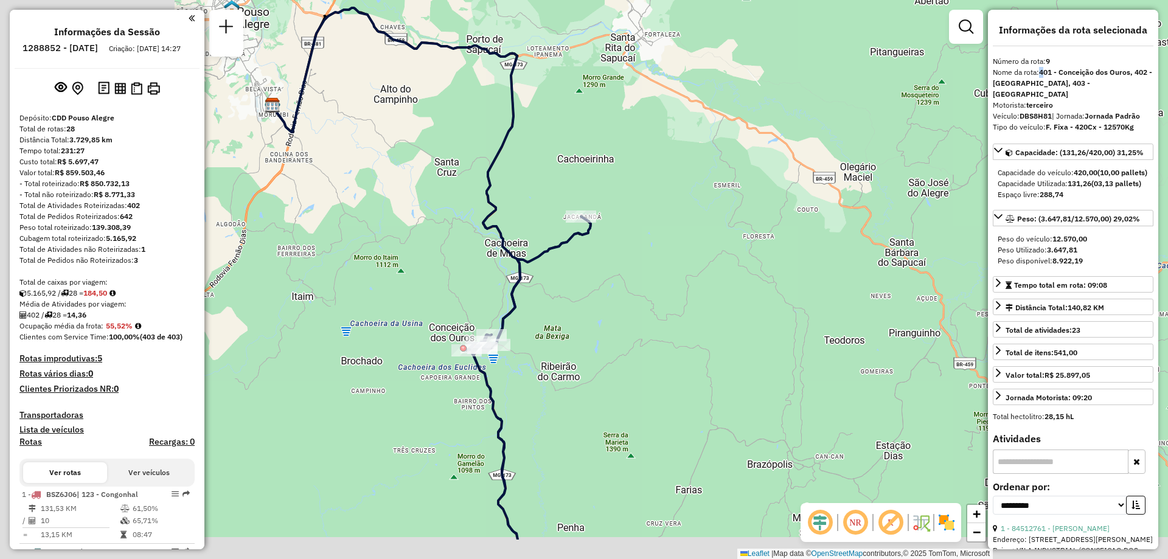
drag, startPoint x: 563, startPoint y: 314, endPoint x: 870, endPoint y: 238, distance: 317.1
click at [870, 238] on div "Janela de atendimento Grade de atendimento Capacidade Transportadoras Veículos …" at bounding box center [584, 279] width 1168 height 559
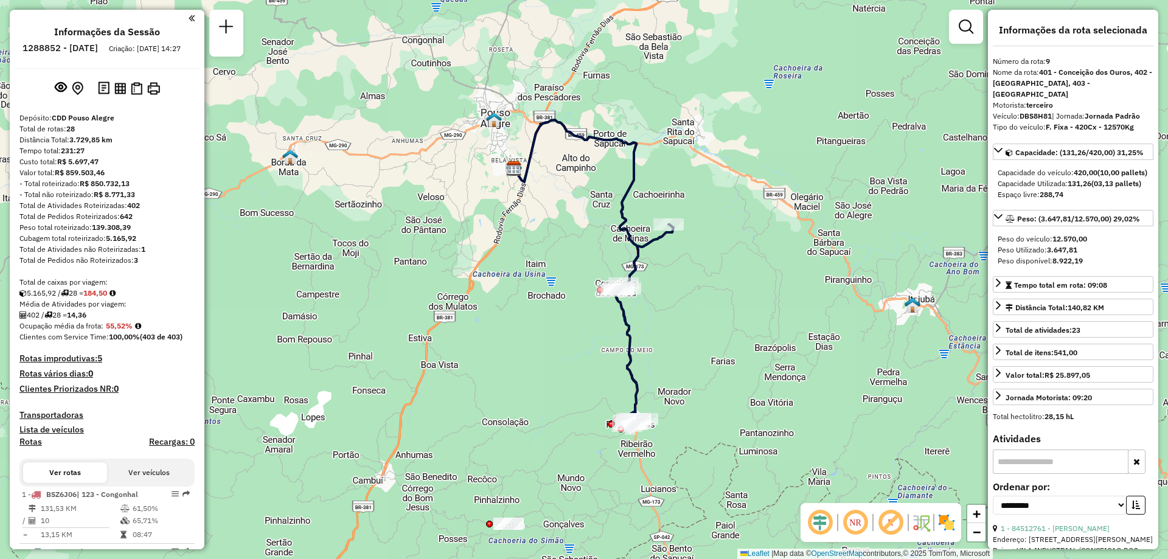
click at [1074, 100] on div "Motorista: terceiro" at bounding box center [1073, 105] width 161 height 11
drag, startPoint x: 1020, startPoint y: 105, endPoint x: 1054, endPoint y: 105, distance: 33.5
click at [1054, 111] on div "Veículo: DBS8H81 | Jornada: Jornada Padrão" at bounding box center [1073, 116] width 161 height 11
copy div "DBS8H81"
click at [1072, 111] on span "| Jornada: Jornada Padrão" at bounding box center [1095, 115] width 88 height 9
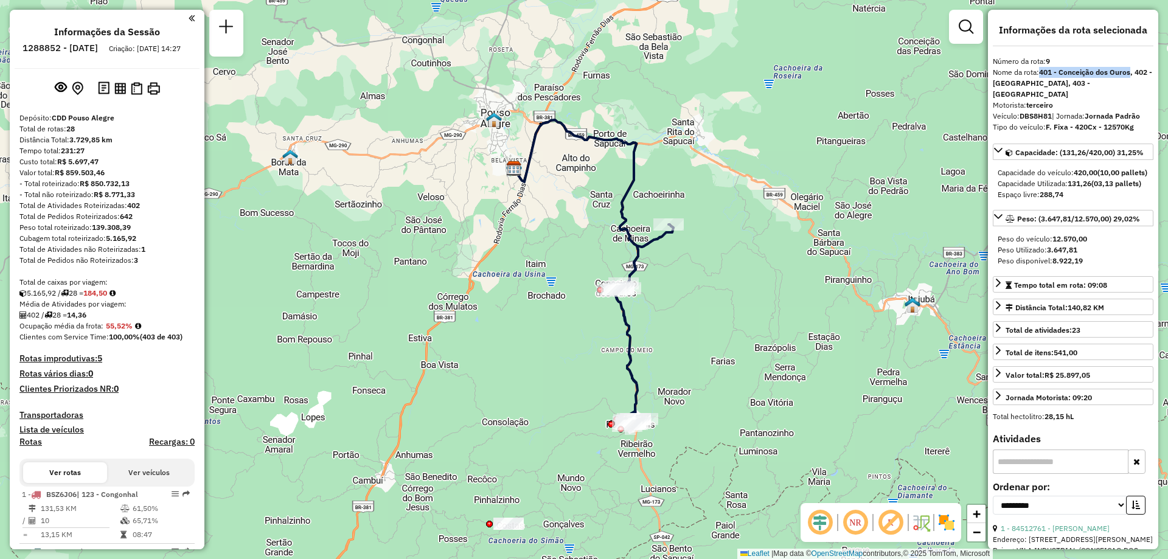
drag, startPoint x: 1041, startPoint y: 70, endPoint x: 1131, endPoint y: 74, distance: 89.5
click at [1131, 74] on strong "401 - Conceição dos Ouros, 402 - Paraisópolis, 403 - Santa Cruz" at bounding box center [1072, 83] width 159 height 31
copy strong "401 - Conceição dos Ouros"
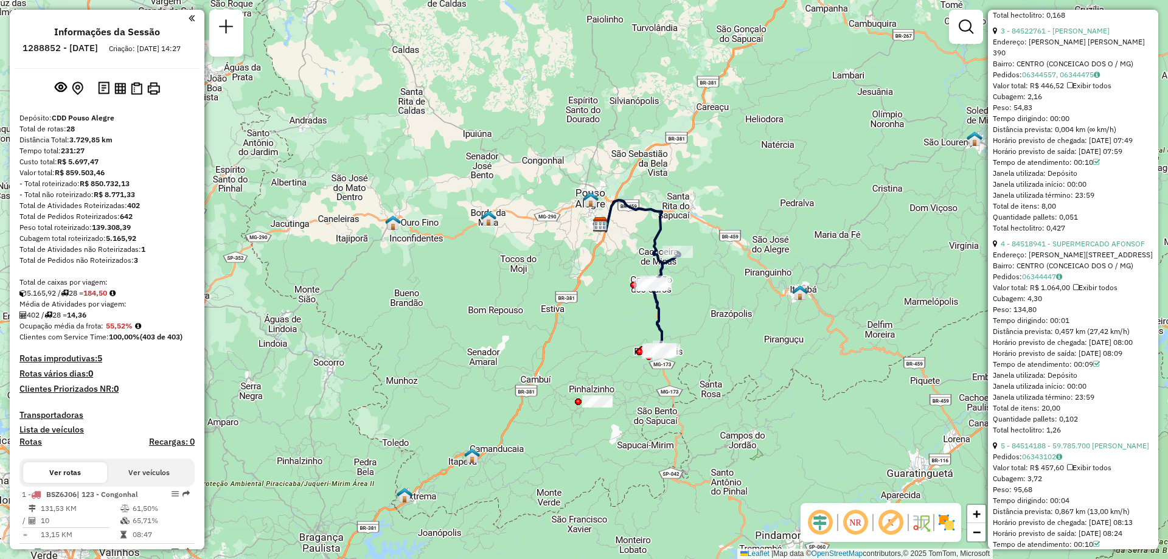
scroll to position [1277, 0]
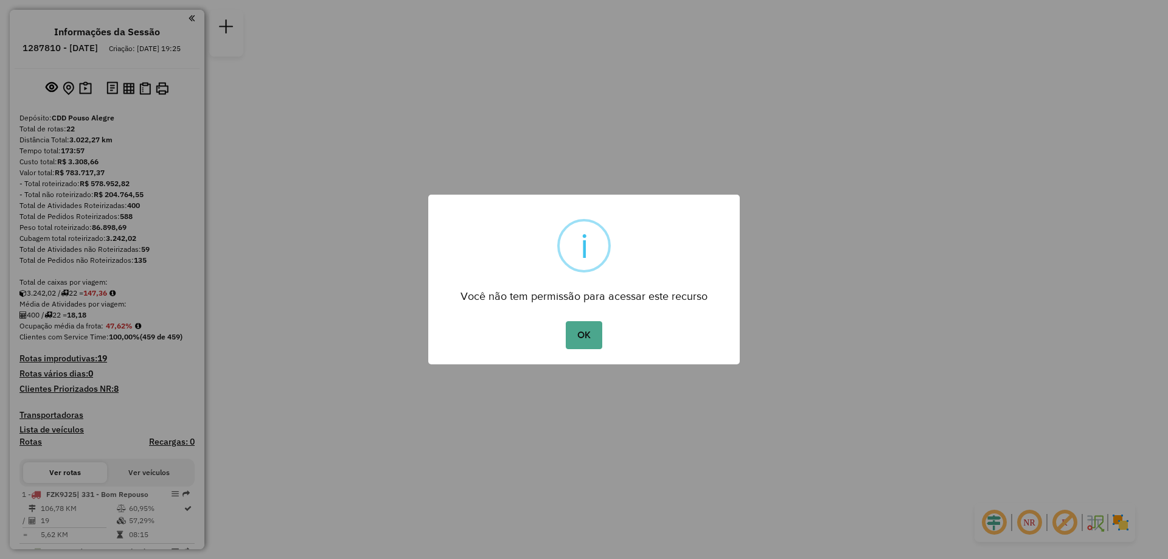
click at [565, 325] on div "OK No Cancel" at bounding box center [583, 335] width 311 height 34
click at [591, 344] on button "OK" at bounding box center [584, 335] width 36 height 28
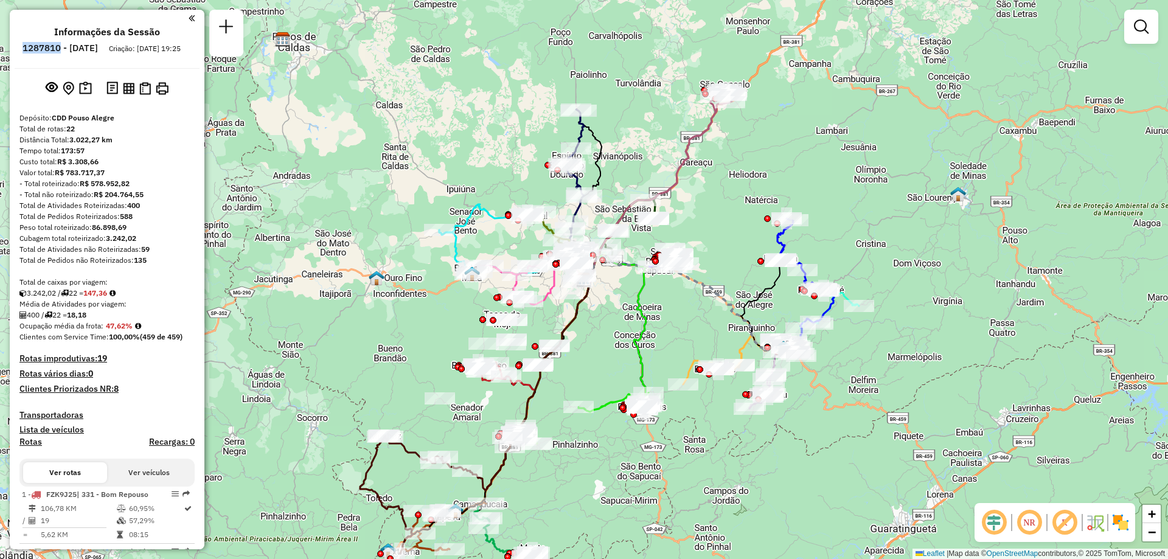
drag, startPoint x: 52, startPoint y: 46, endPoint x: 94, endPoint y: 50, distance: 42.2
click at [94, 50] on ul "Informações da Sessão 1287810 - 03/10/2025 Criação: 02/10/2025 19:25" at bounding box center [107, 42] width 185 height 32
copy h6 "1287810"
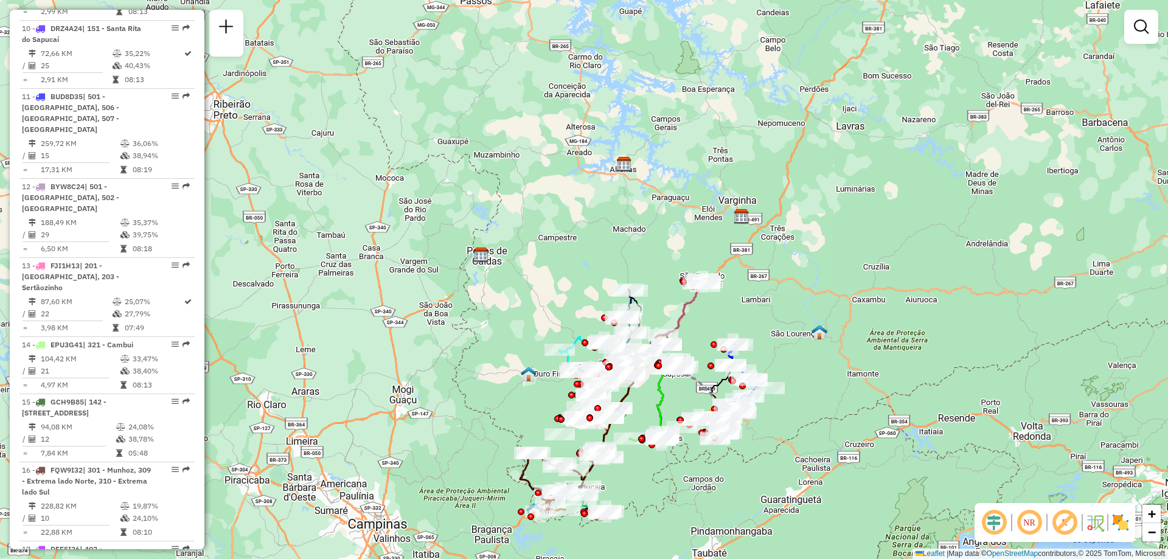
scroll to position [1216, 0]
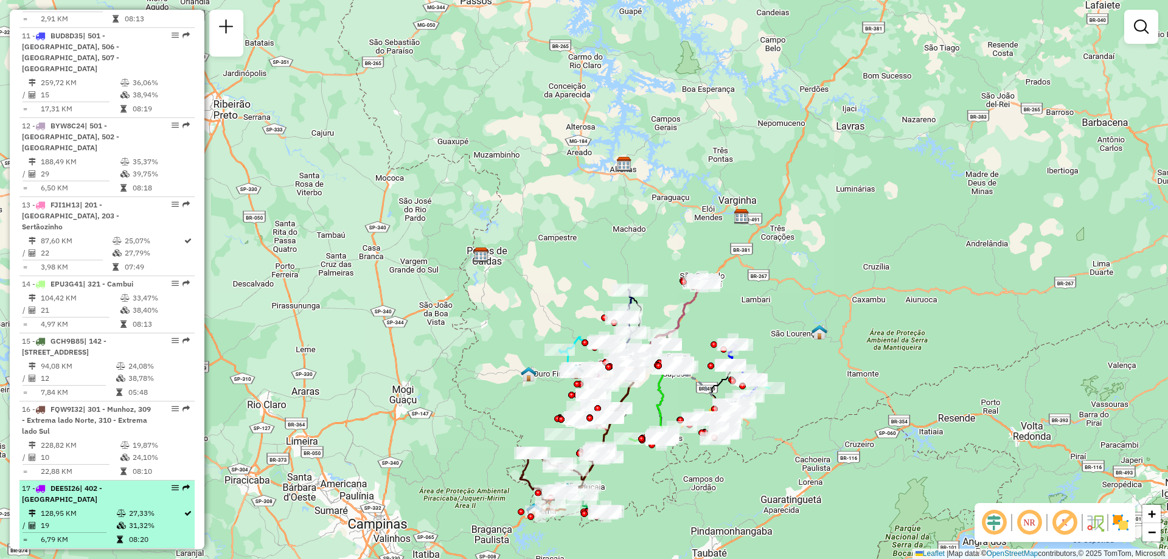
select select "**********"
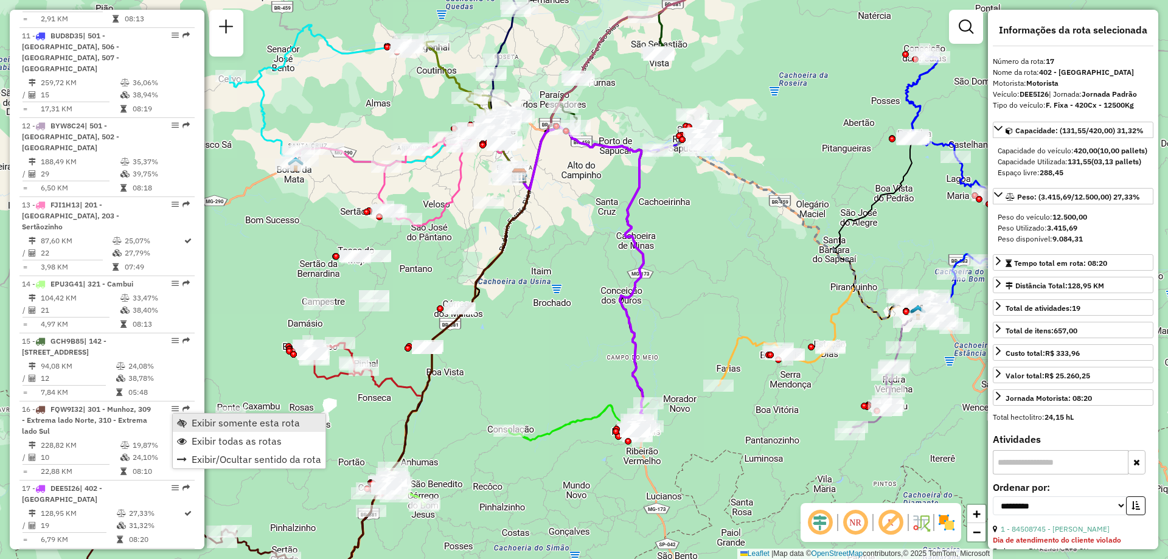
click at [291, 428] on span "Exibir somente esta rota" at bounding box center [246, 423] width 108 height 10
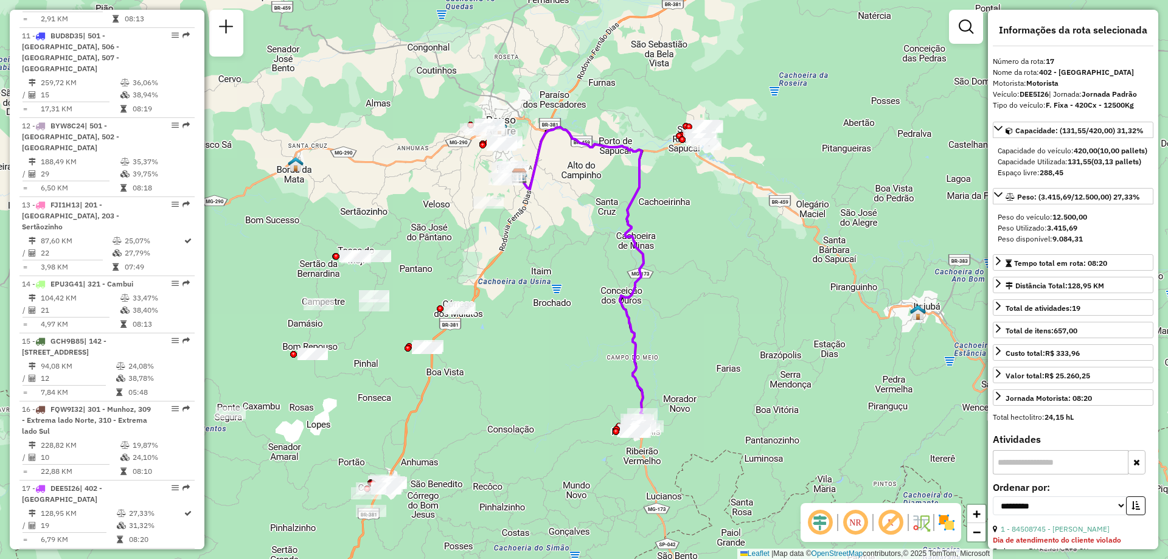
click at [1079, 104] on strong "F. Fixa - 420Cx - 12500Kg" at bounding box center [1089, 104] width 88 height 9
drag, startPoint x: 1020, startPoint y: 95, endPoint x: 1048, endPoint y: 93, distance: 28.0
click at [1048, 93] on strong "DEE5I26" at bounding box center [1033, 93] width 29 height 9
copy strong "DEE5I26"
drag, startPoint x: 1111, startPoint y: 77, endPoint x: 1043, endPoint y: 74, distance: 68.2
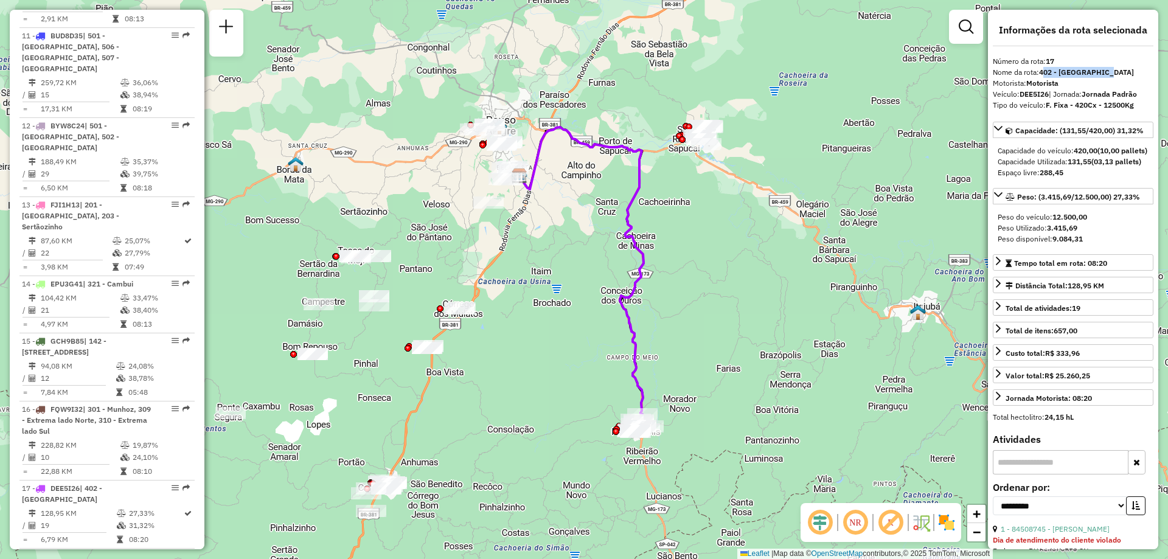
click at [1043, 74] on div "Nome da rota: 402 - Paraisópolis" at bounding box center [1073, 72] width 161 height 11
click at [1107, 71] on div "Nome da rota: 402 - Paraisópolis" at bounding box center [1073, 72] width 161 height 11
drag, startPoint x: 1107, startPoint y: 70, endPoint x: 1042, endPoint y: 69, distance: 64.5
click at [1042, 69] on div "Nome da rota: 402 - Paraisópolis" at bounding box center [1073, 72] width 161 height 11
copy strong "402 - Paraisópolis"
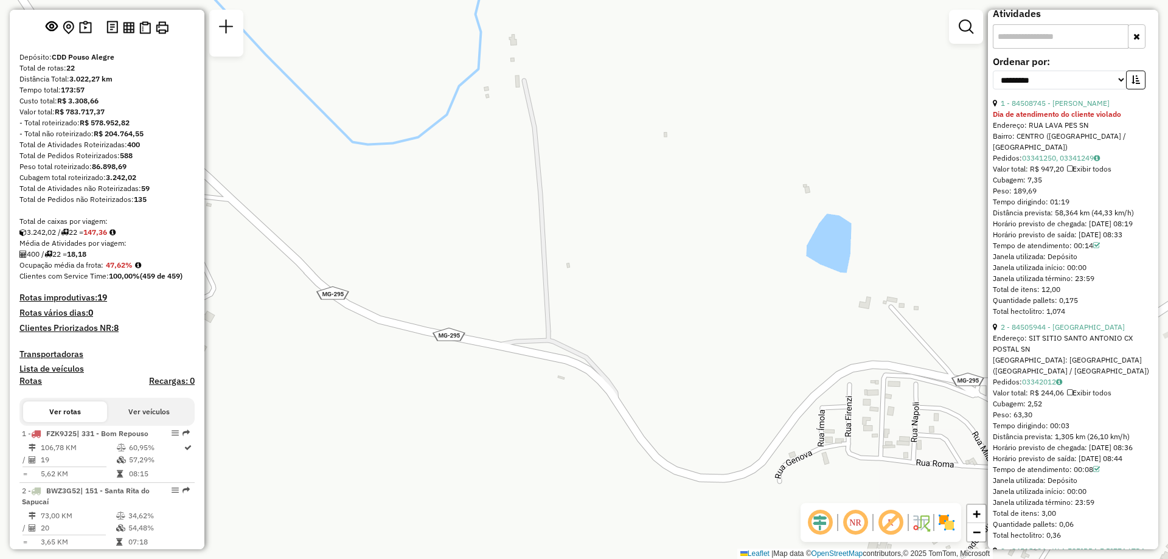
scroll to position [0, 0]
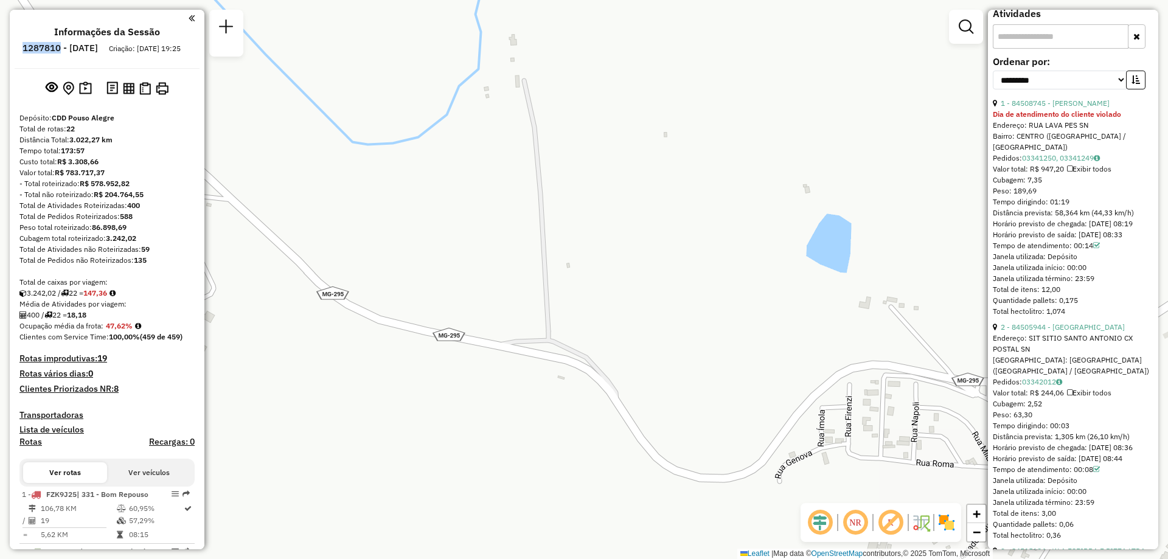
drag, startPoint x: 54, startPoint y: 50, endPoint x: 94, endPoint y: 50, distance: 40.1
click at [94, 50] on li "1287810 - 03/10/2025" at bounding box center [59, 51] width 81 height 16
copy h6 "1287810"
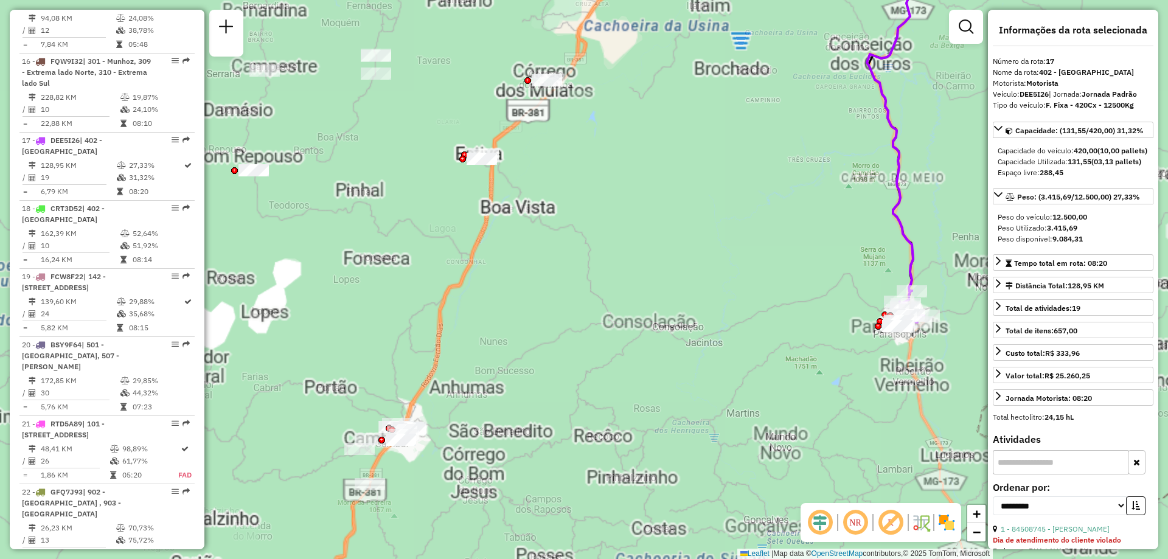
scroll to position [1382, 0]
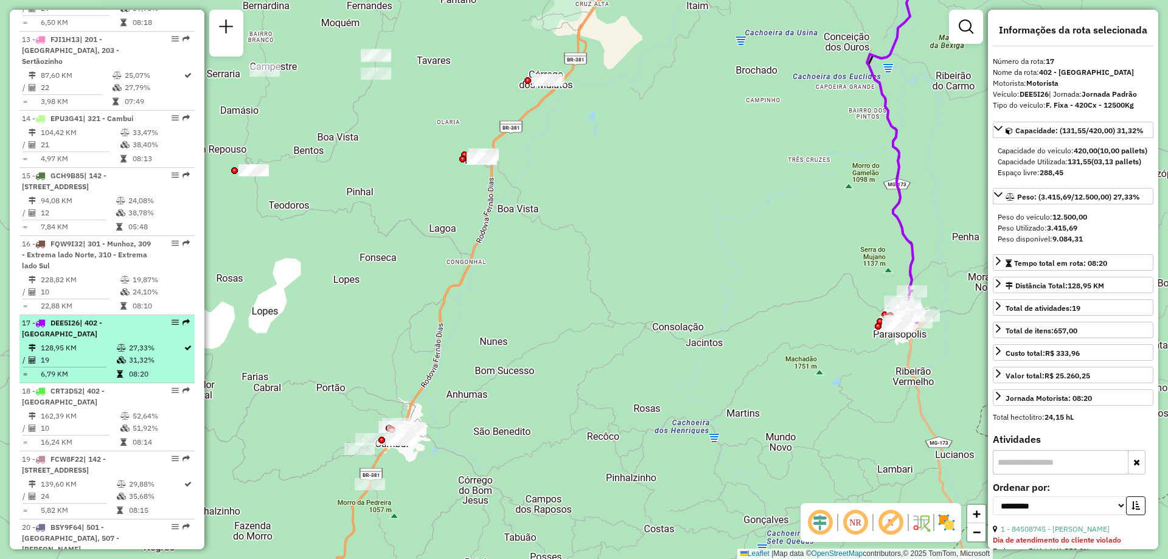
drag, startPoint x: 205, startPoint y: 431, endPoint x: 153, endPoint y: 287, distance: 152.5
click at [185, 367] on hb-router-mapa "Informações da Sessão 1287810 - 03/10/2025 Criação: 02/10/2025 19:25 Depósito: …" at bounding box center [584, 279] width 1168 height 559
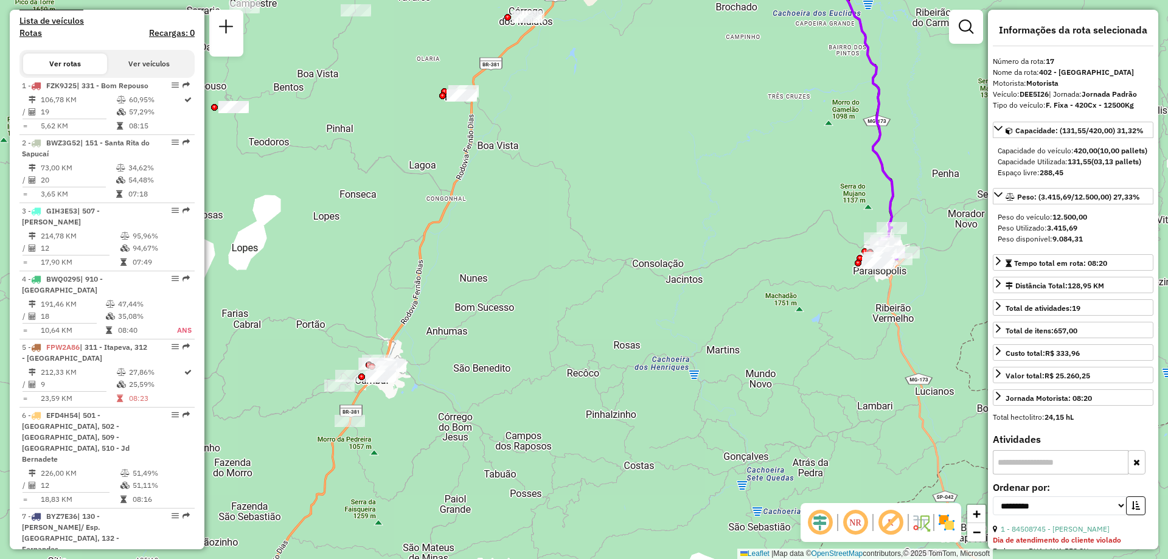
scroll to position [287, 0]
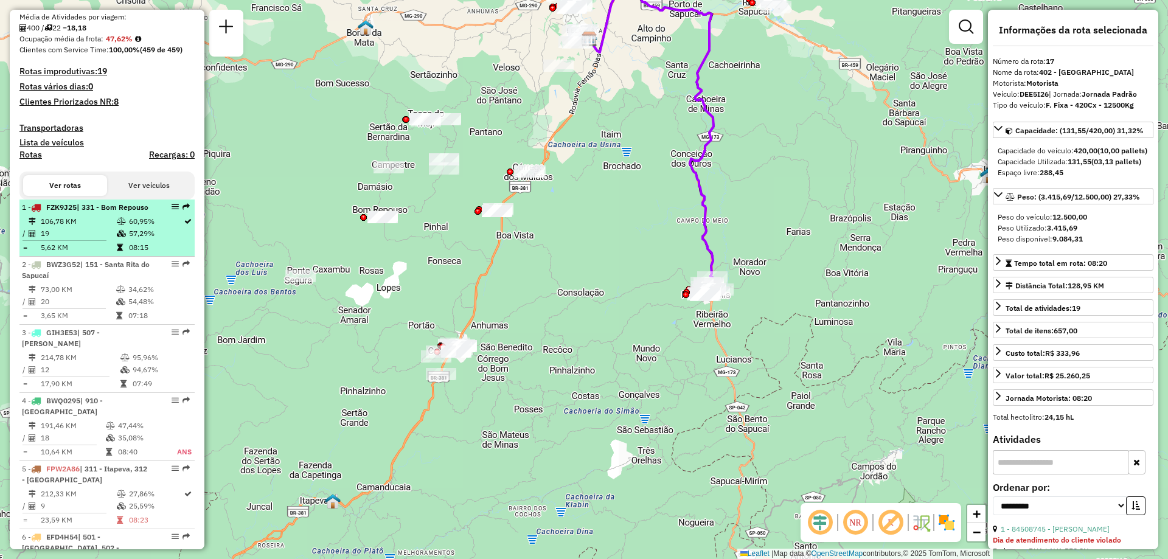
click at [172, 210] on em at bounding box center [174, 206] width 7 height 7
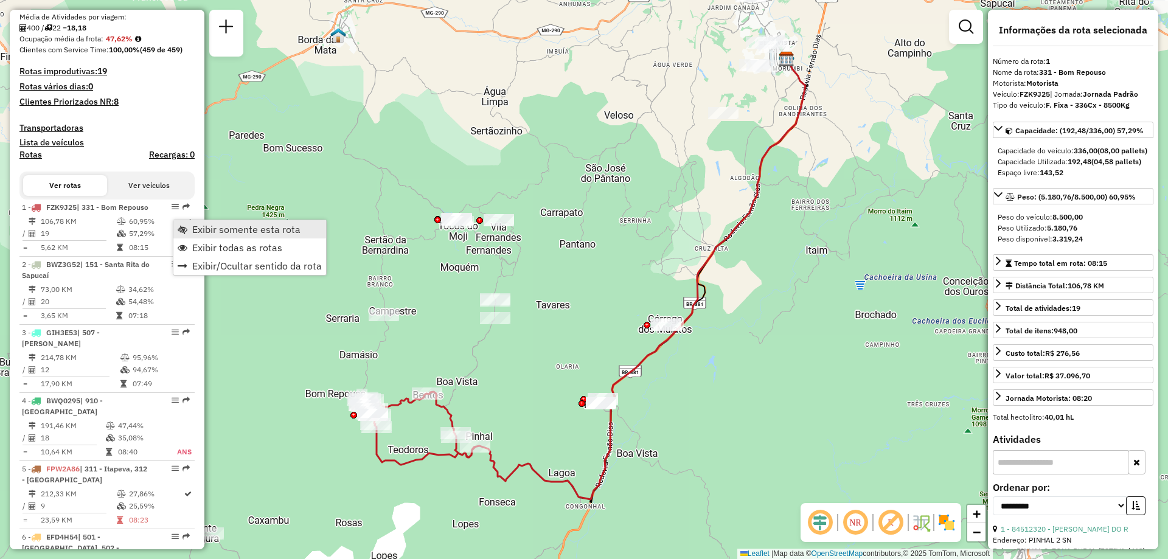
click at [224, 229] on span "Exibir somente esta rota" at bounding box center [246, 229] width 108 height 10
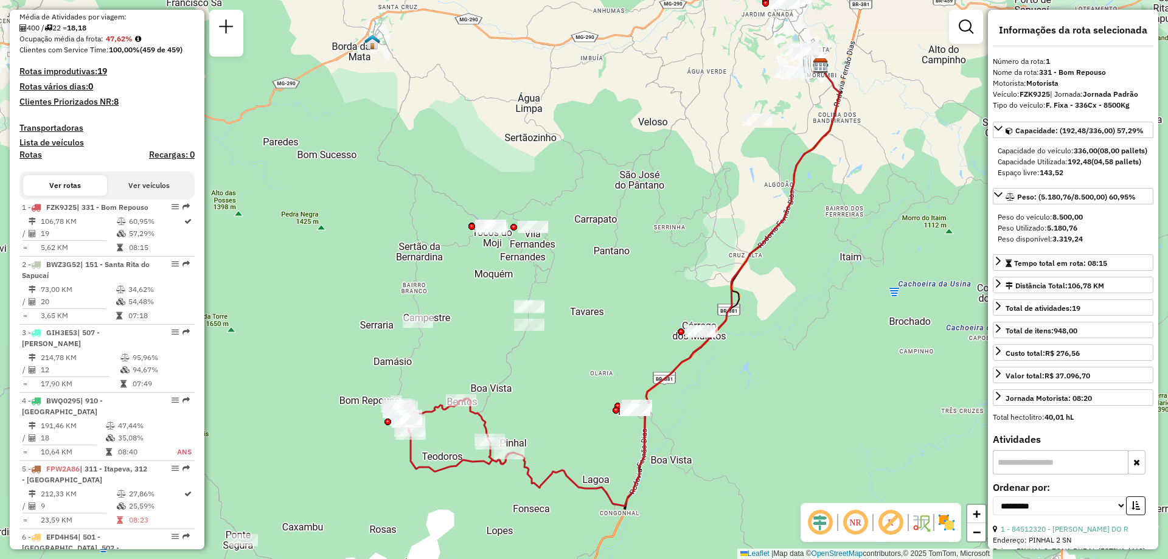
drag, startPoint x: 642, startPoint y: 479, endPoint x: 676, endPoint y: 485, distance: 34.7
click at [676, 485] on div "Janela de atendimento Grade de atendimento Capacidade Transportadoras Veículos …" at bounding box center [584, 279] width 1168 height 559
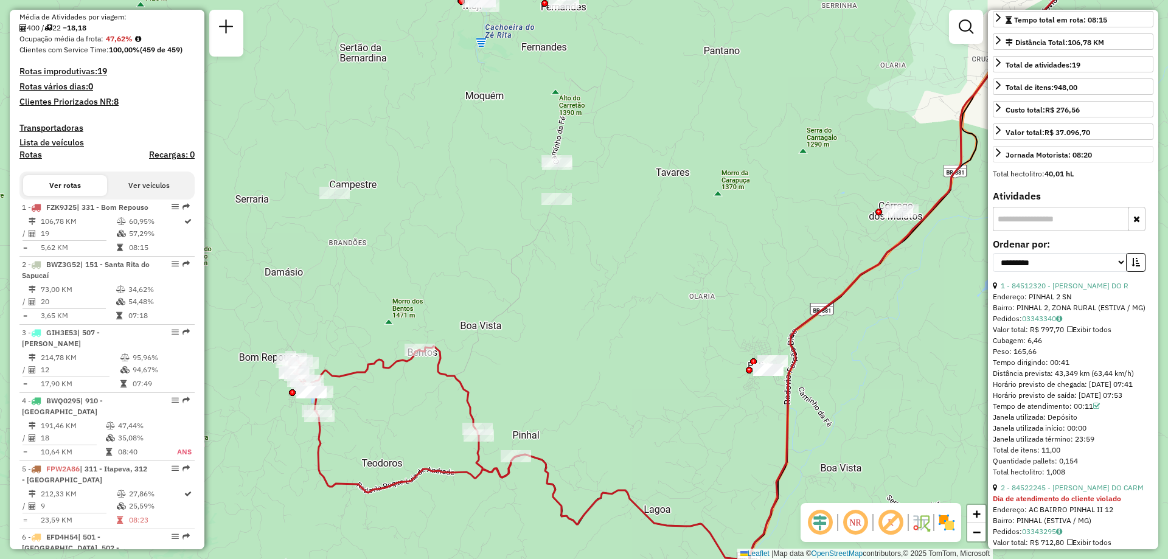
scroll to position [0, 0]
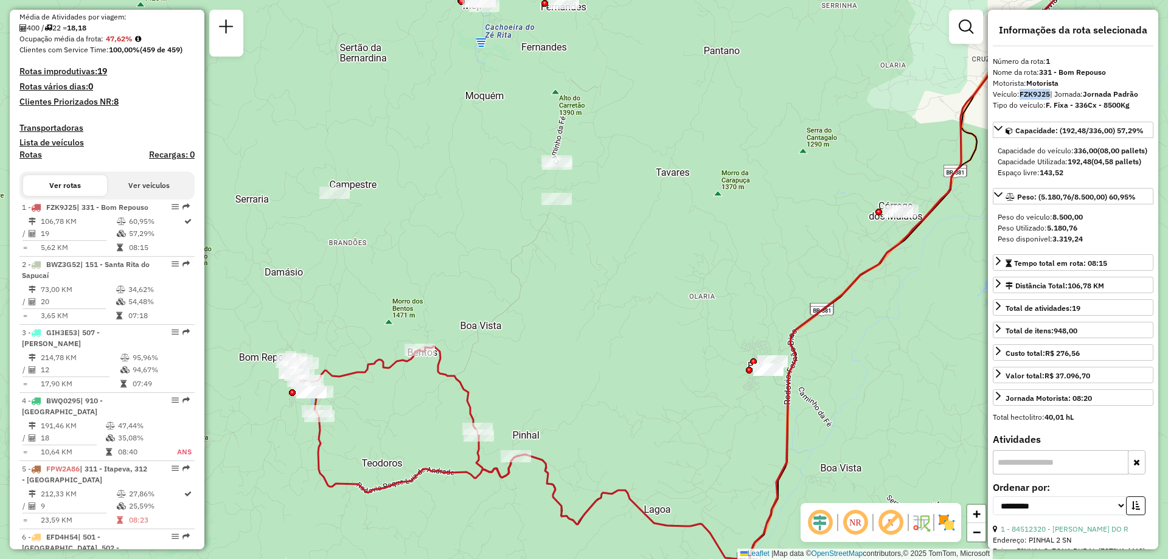
drag, startPoint x: 1020, startPoint y: 91, endPoint x: 1050, endPoint y: 94, distance: 29.4
click at [1050, 94] on strong "FZK9J25" at bounding box center [1034, 93] width 30 height 9
copy strong "FZK9J25"
drag, startPoint x: 1104, startPoint y: 73, endPoint x: 1041, endPoint y: 69, distance: 62.7
click at [1041, 69] on div "Nome da rota: 331 - Bom Repouso" at bounding box center [1073, 72] width 161 height 11
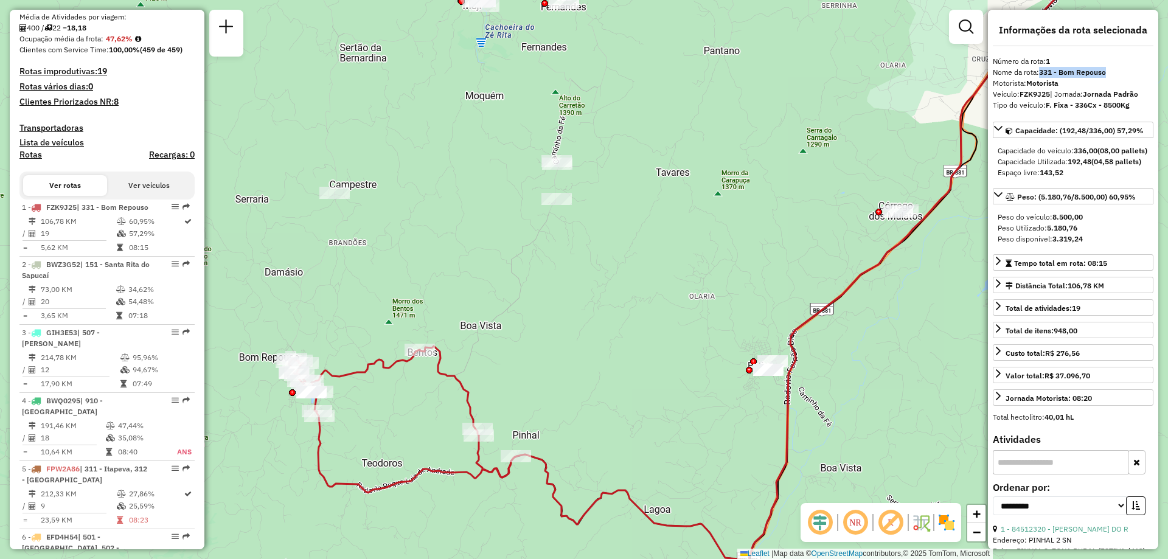
copy strong "331 - Bom Repouso"
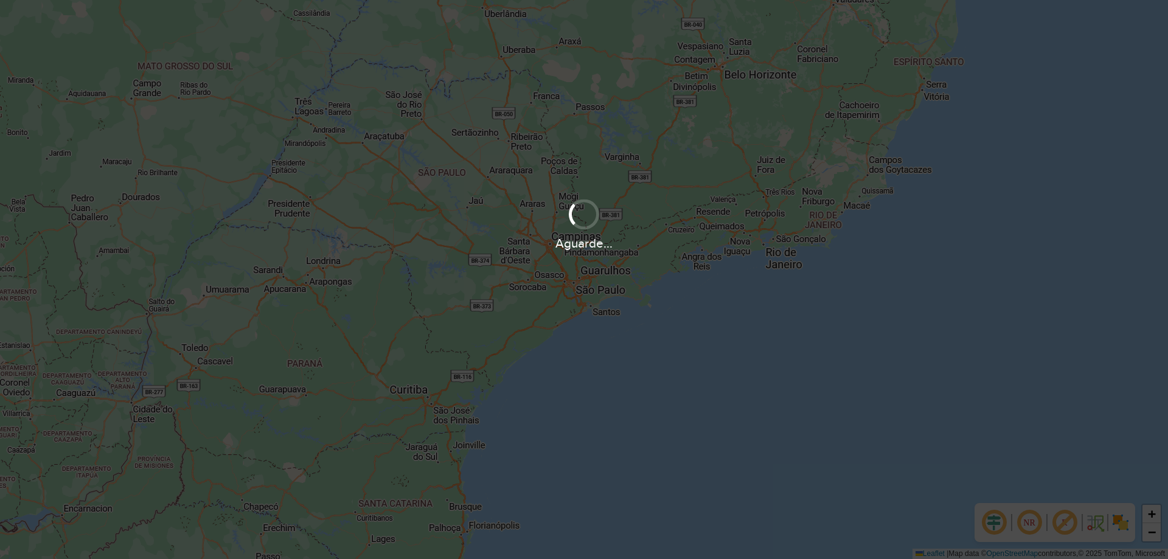
drag, startPoint x: 569, startPoint y: 271, endPoint x: 559, endPoint y: 320, distance: 50.8
click at [559, 320] on div "+ − Leaflet | Map data © OpenStreetMap contributors,© 2025 TomTom, Microsoft" at bounding box center [584, 279] width 1168 height 559
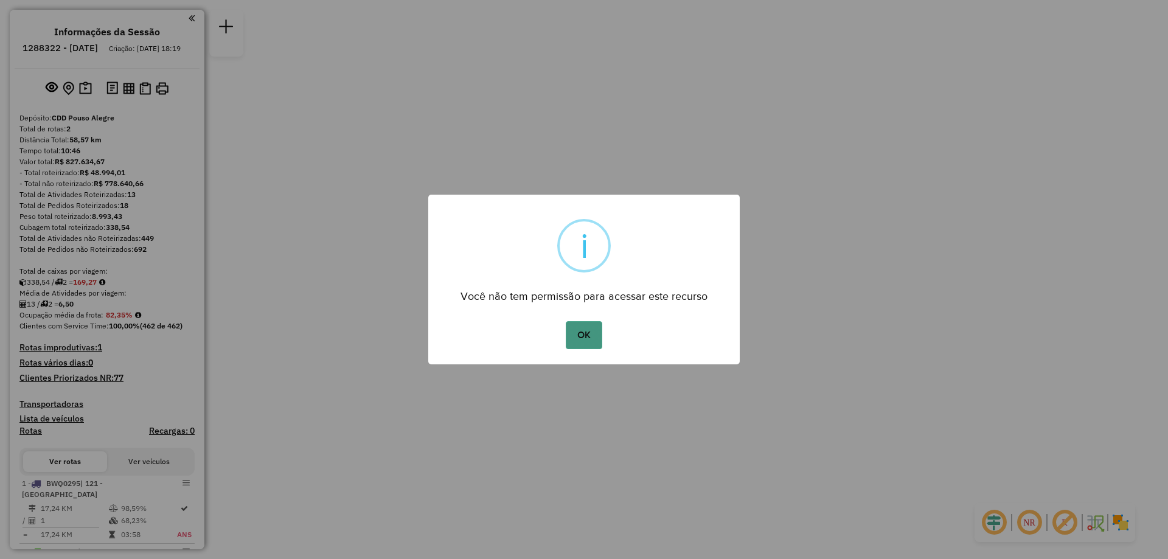
click at [580, 330] on button "OK" at bounding box center [584, 335] width 36 height 28
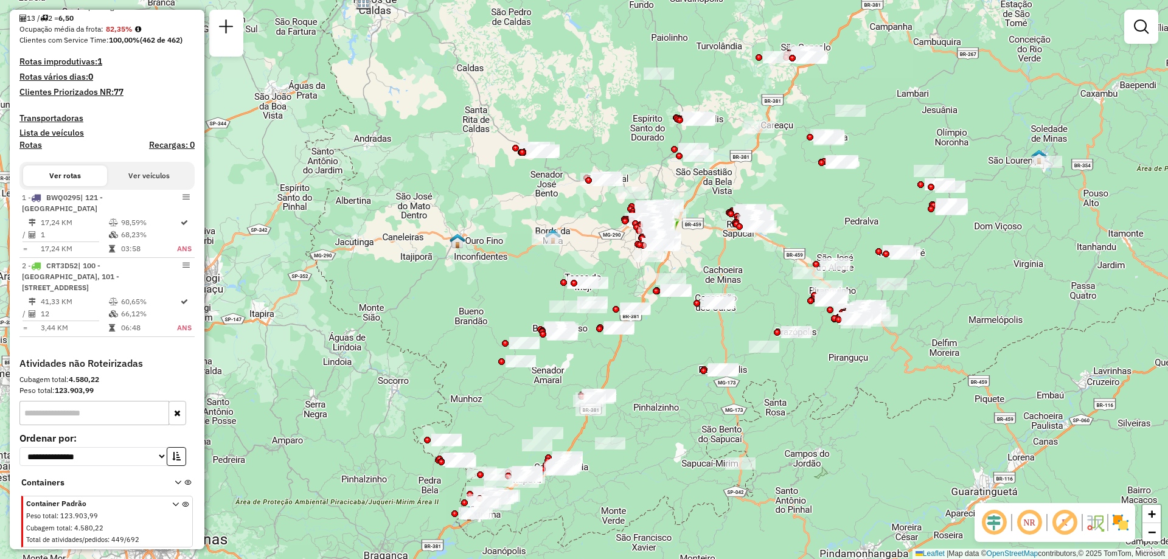
scroll to position [26, 0]
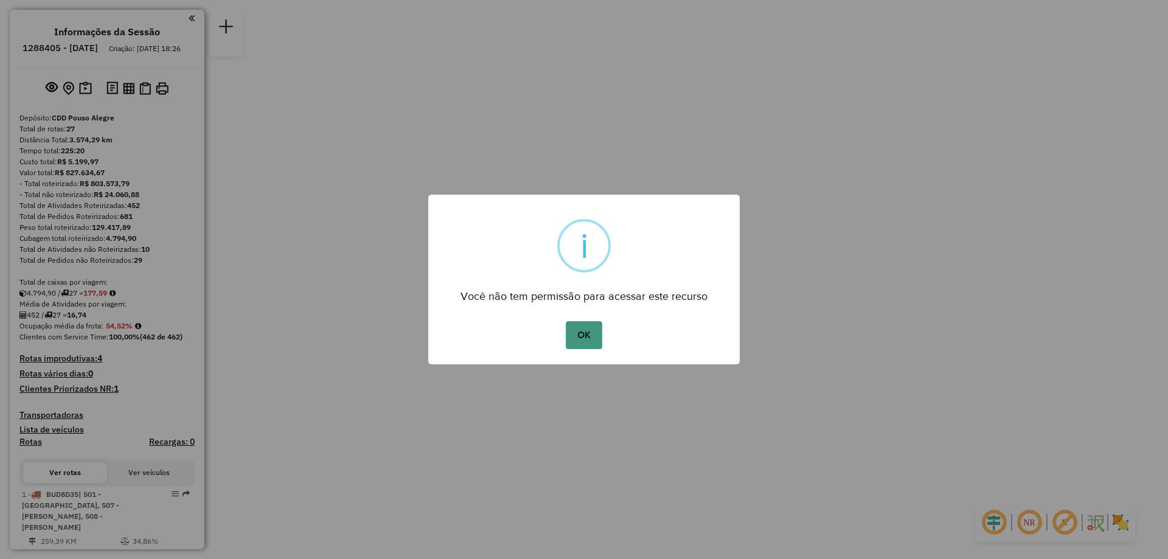
click at [579, 333] on button "OK" at bounding box center [584, 335] width 36 height 28
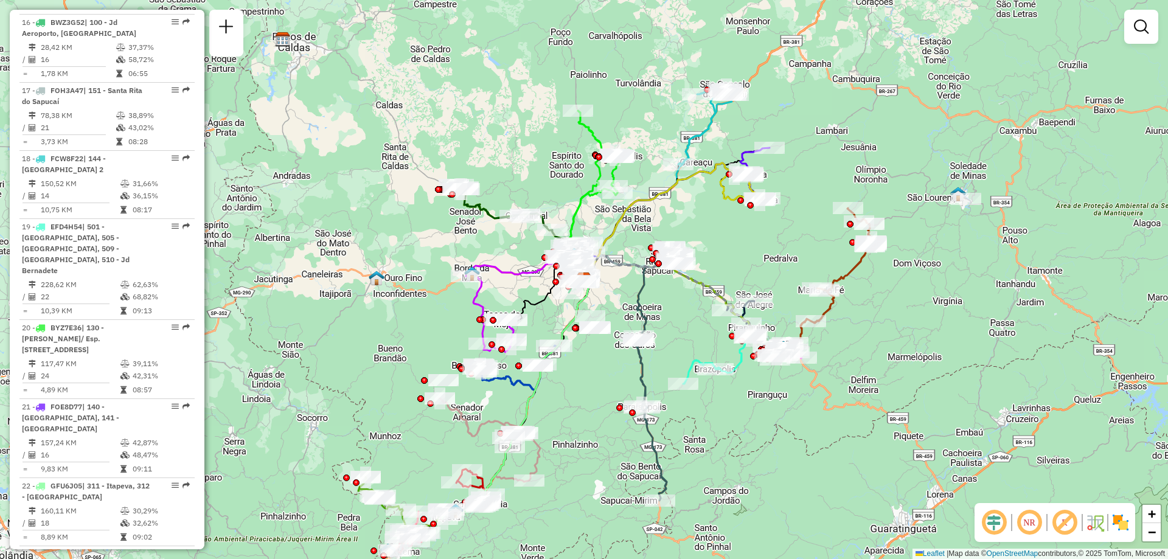
scroll to position [1642, 0]
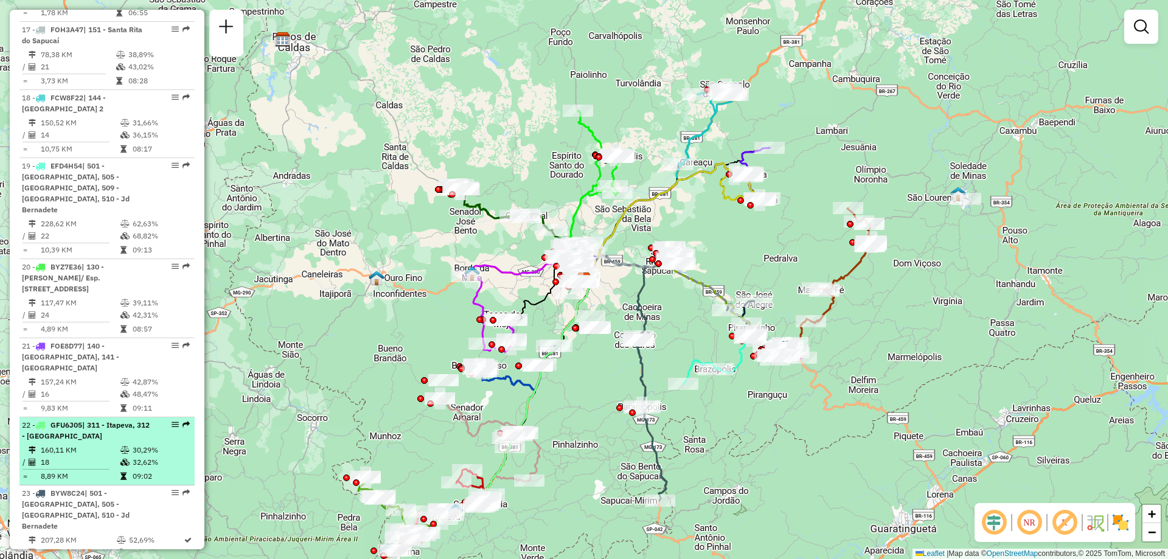
click at [171, 421] on em at bounding box center [174, 424] width 7 height 7
select select "**********"
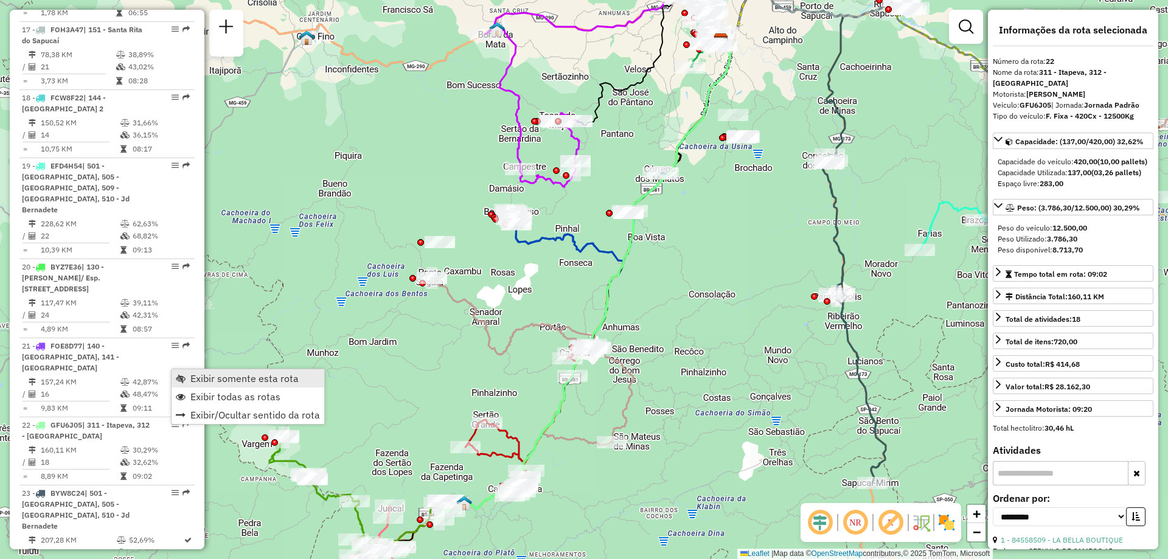
click at [243, 376] on span "Exibir somente esta rota" at bounding box center [244, 378] width 108 height 10
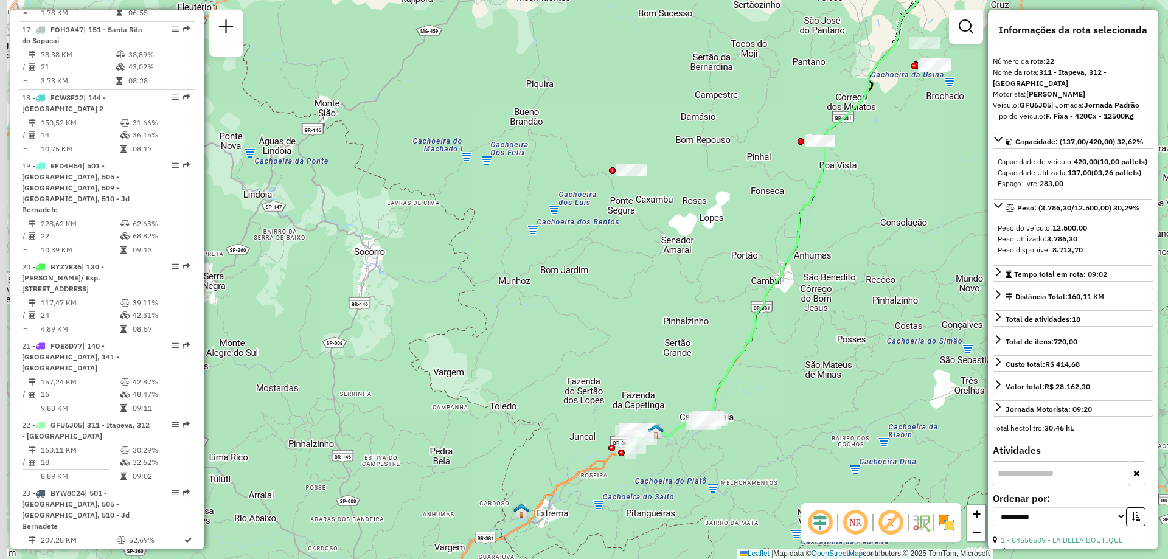
drag, startPoint x: 797, startPoint y: 446, endPoint x: 991, endPoint y: 375, distance: 206.4
click at [991, 375] on hb-router-mapa "Informações da Sessão 1288405 - [DATE] Criação: [DATE] 18:26 Depósito: CDD Pous…" at bounding box center [584, 279] width 1168 height 559
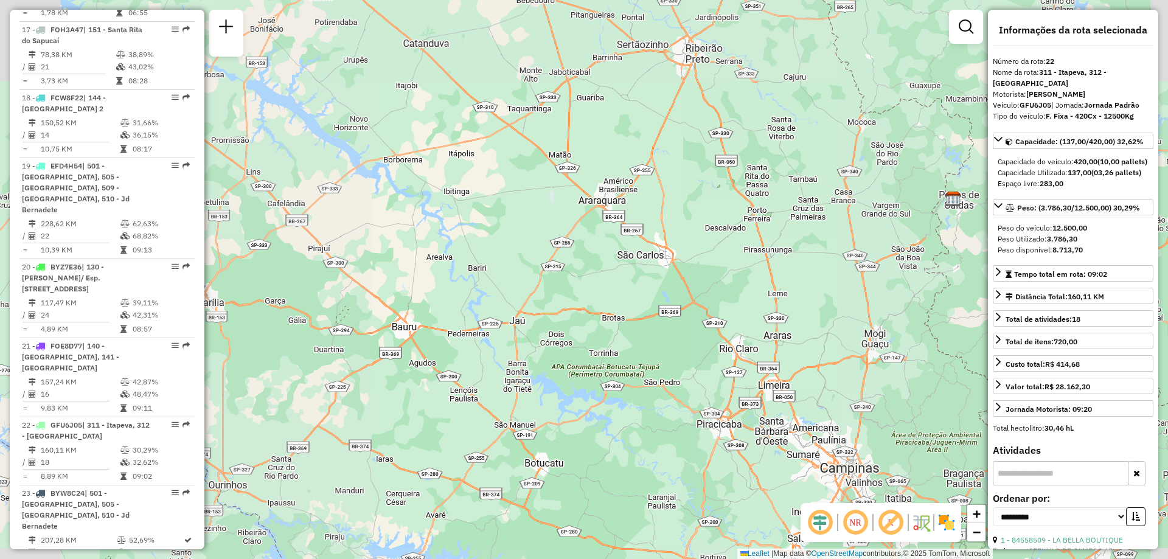
scroll to position [182, 0]
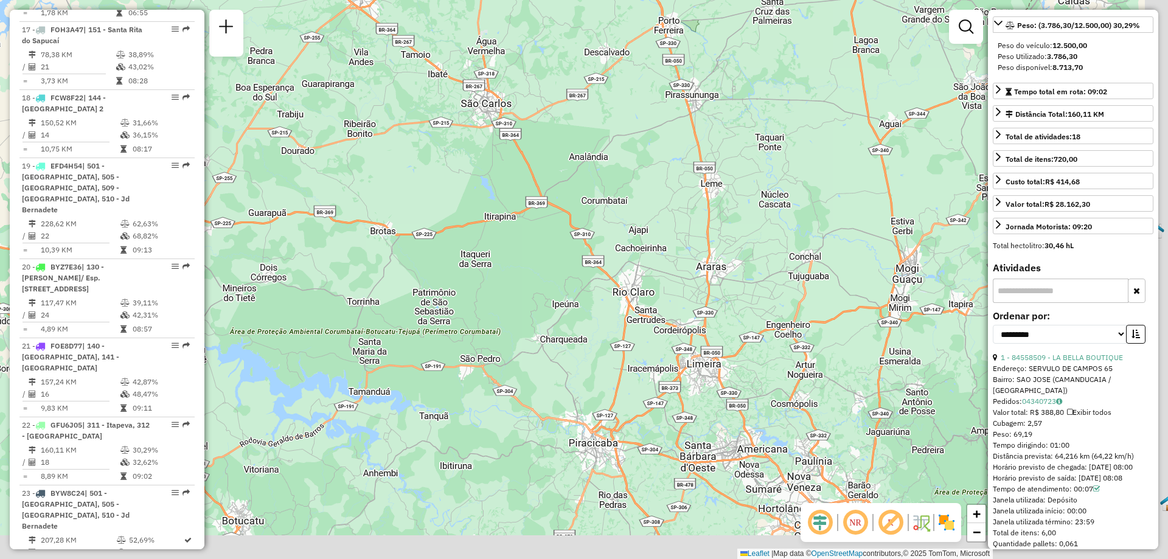
drag, startPoint x: 885, startPoint y: 388, endPoint x: 743, endPoint y: 353, distance: 147.1
click at [743, 353] on div "Janela de atendimento Grade de atendimento Capacidade Transportadoras Veículos …" at bounding box center [584, 279] width 1168 height 559
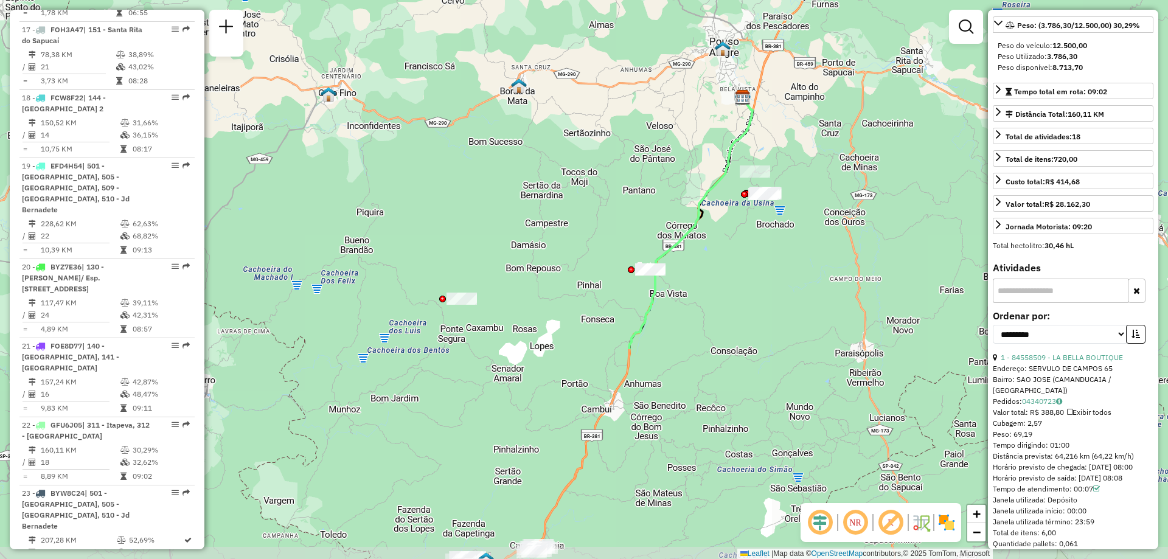
drag, startPoint x: 644, startPoint y: 415, endPoint x: 700, endPoint y: 151, distance: 269.2
click at [700, 151] on div "Janela de atendimento Grade de atendimento Capacidade Transportadoras Veículos …" at bounding box center [584, 279] width 1168 height 559
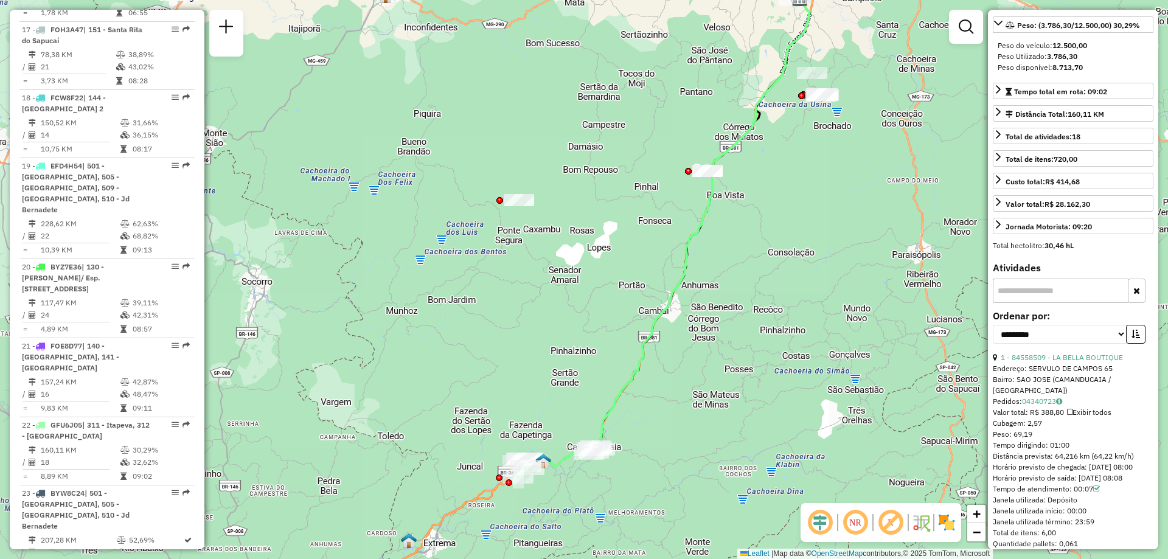
drag, startPoint x: 737, startPoint y: 337, endPoint x: 750, endPoint y: 316, distance: 24.3
click at [750, 316] on div "Janela de atendimento Grade de atendimento Capacidade Transportadoras Veículos …" at bounding box center [584, 279] width 1168 height 559
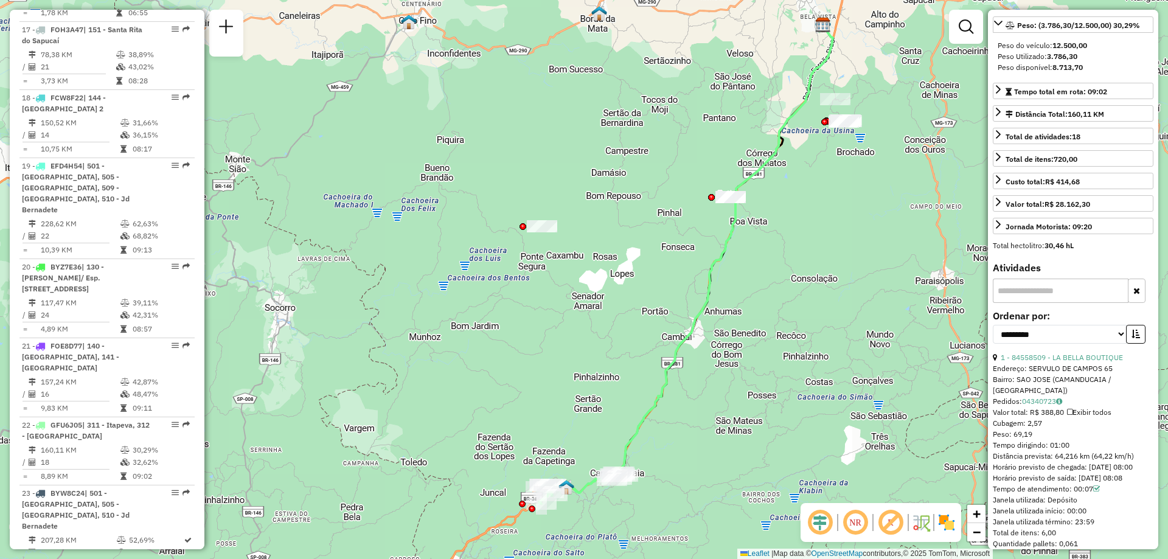
drag, startPoint x: 656, startPoint y: 421, endPoint x: 677, endPoint y: 443, distance: 30.6
click at [677, 443] on div "Janela de atendimento Grade de atendimento Capacidade Transportadoras Veículos …" at bounding box center [584, 279] width 1168 height 559
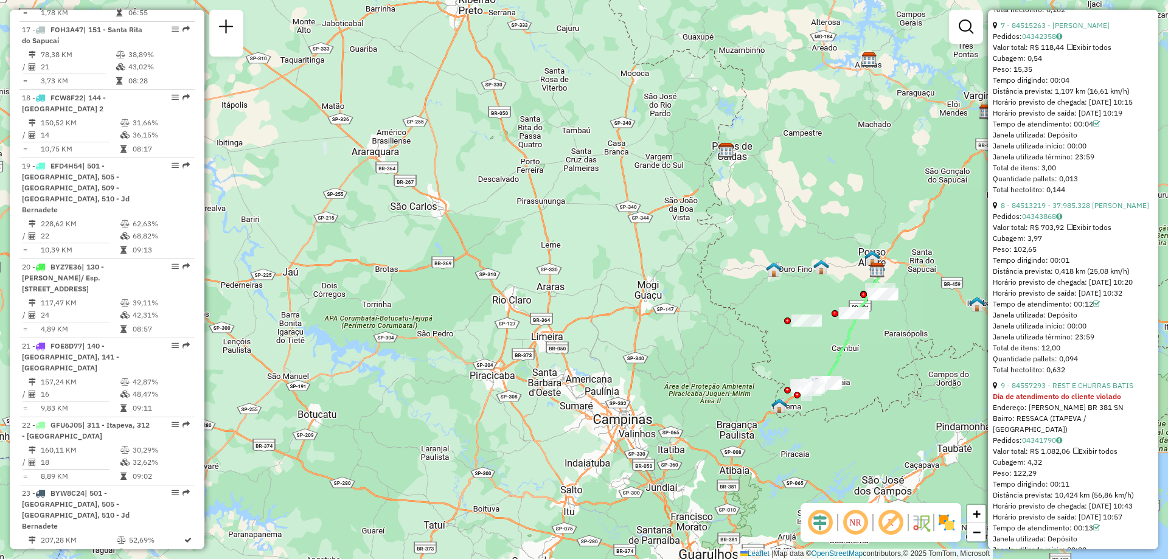
scroll to position [1885, 0]
